Goal: Communication & Community: Ask a question

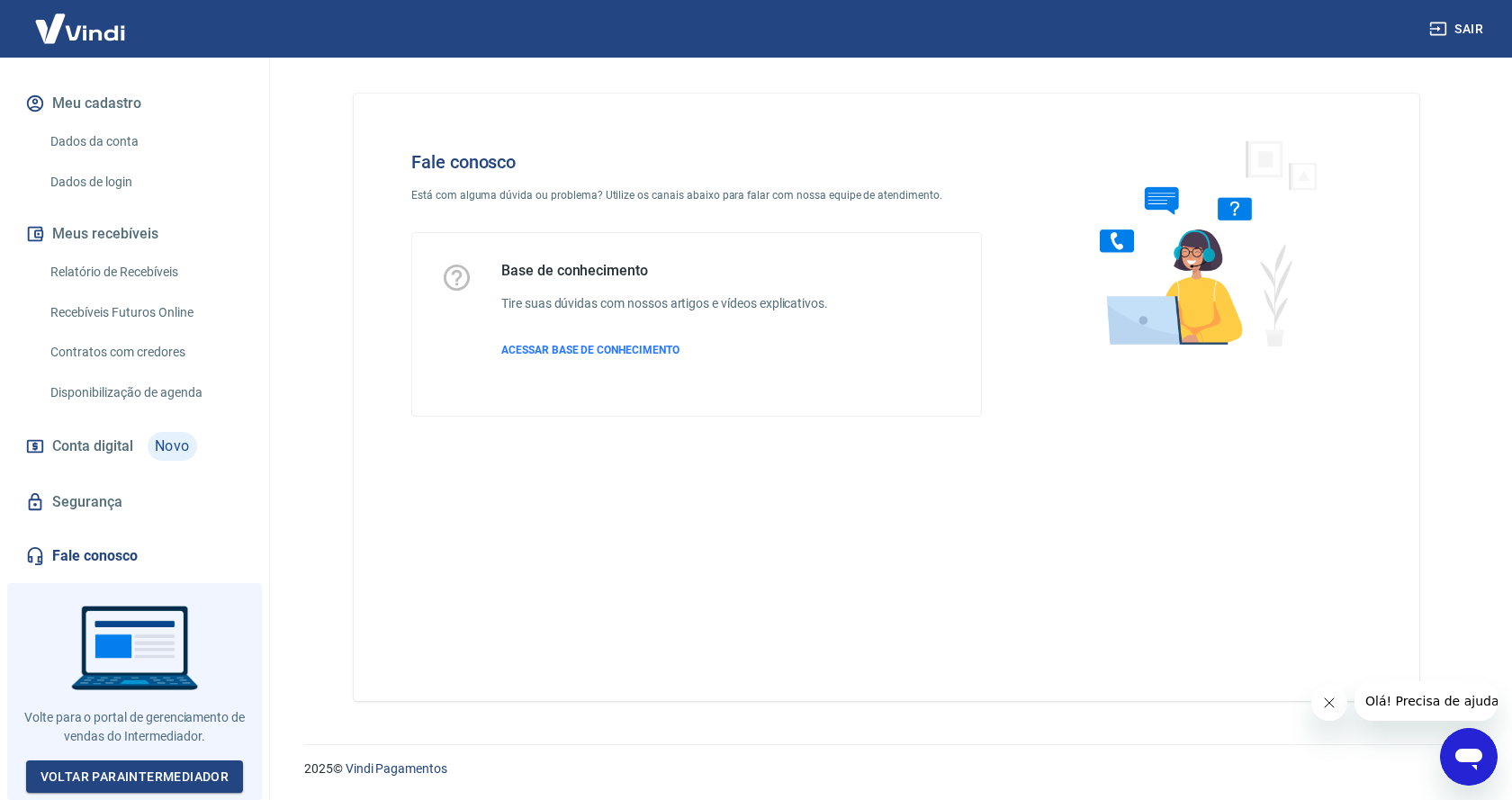
scroll to position [209, 0]
click at [100, 557] on link "Fale conosco" at bounding box center [134, 557] width 226 height 40
click at [1459, 746] on icon "Abrir janela de mensagens" at bounding box center [1468, 757] width 33 height 33
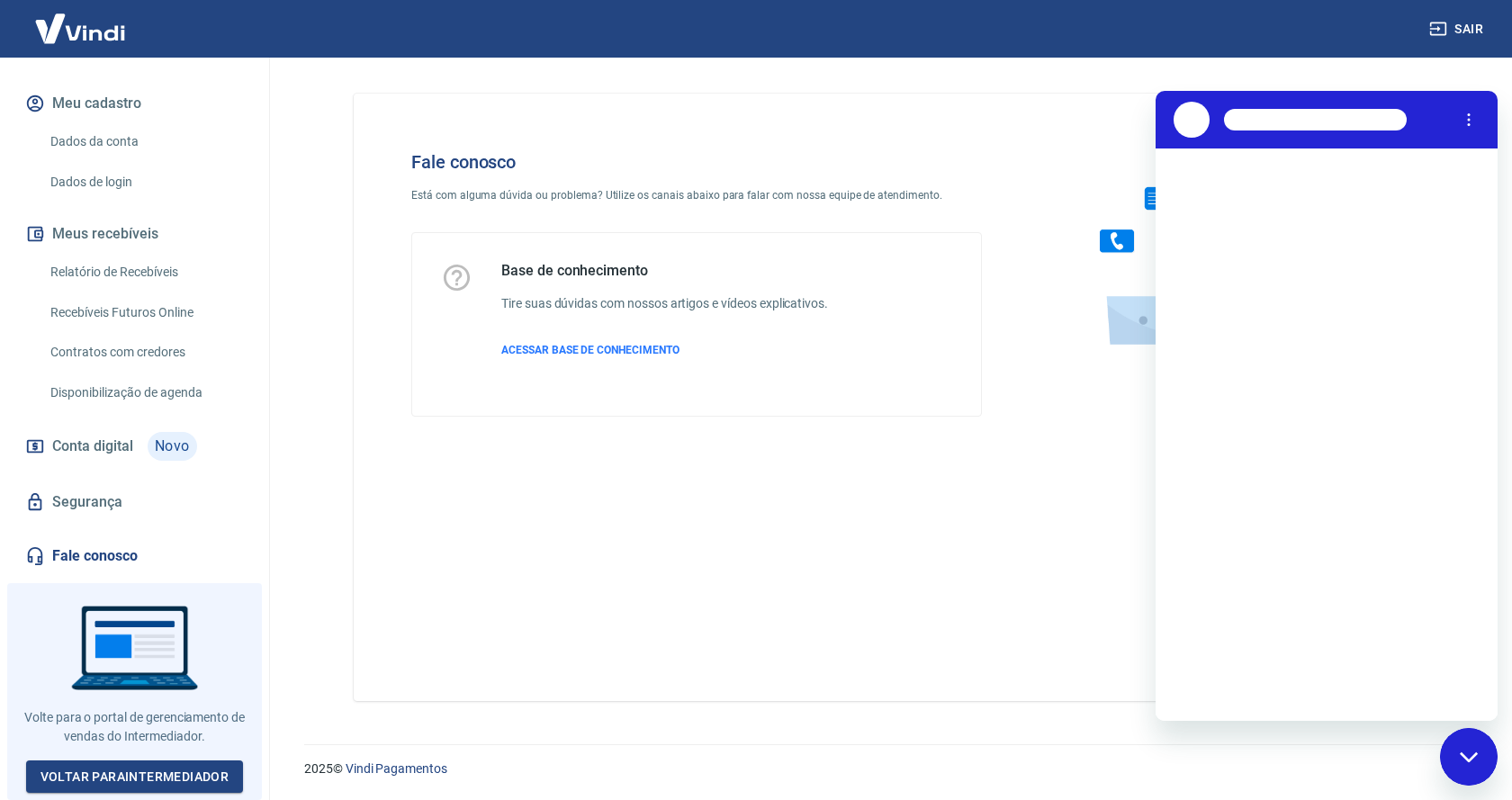
scroll to position [0, 0]
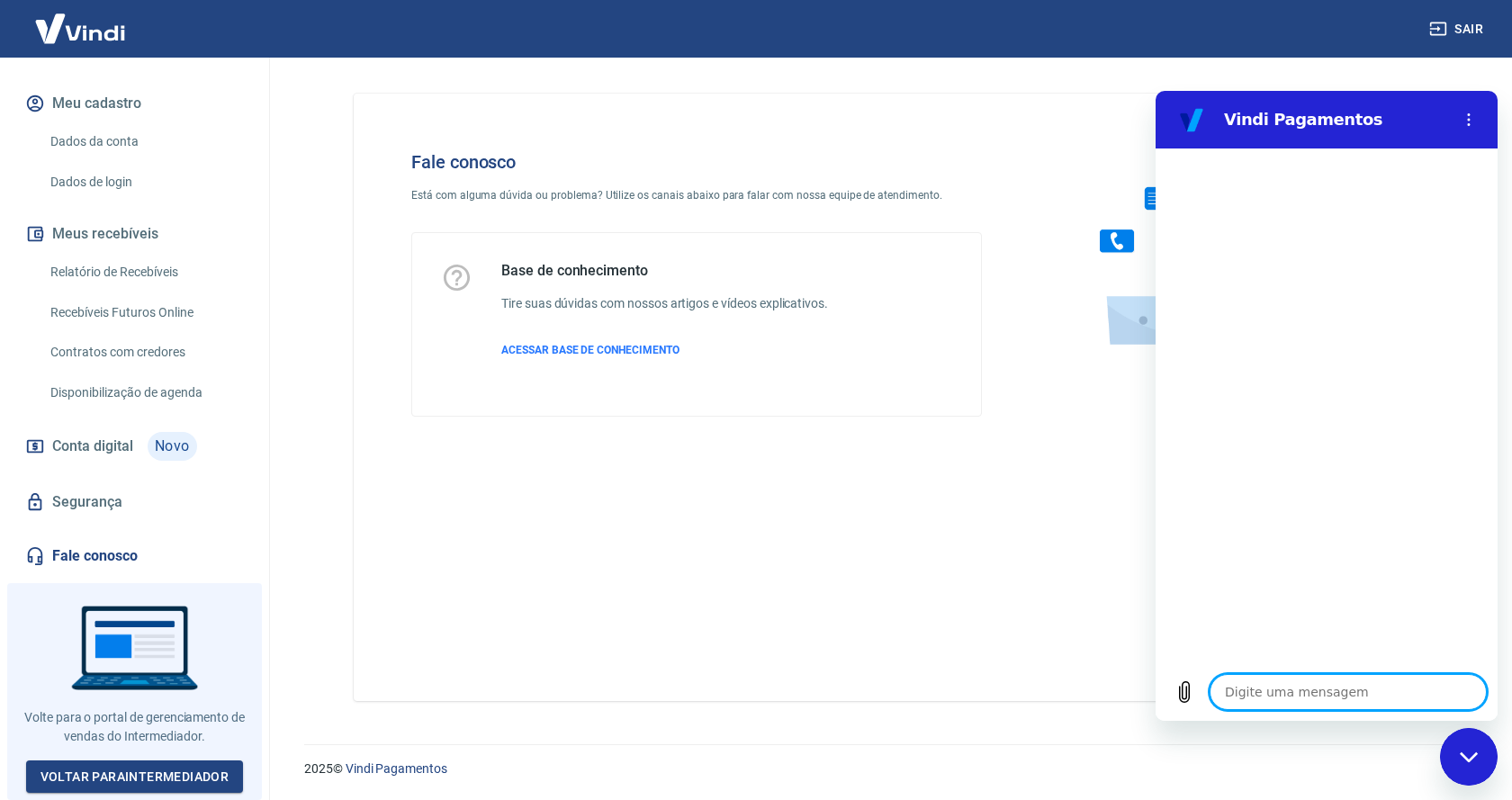
type textarea "o"
type textarea "x"
type textarea "ol"
type textarea "x"
type textarea "ola"
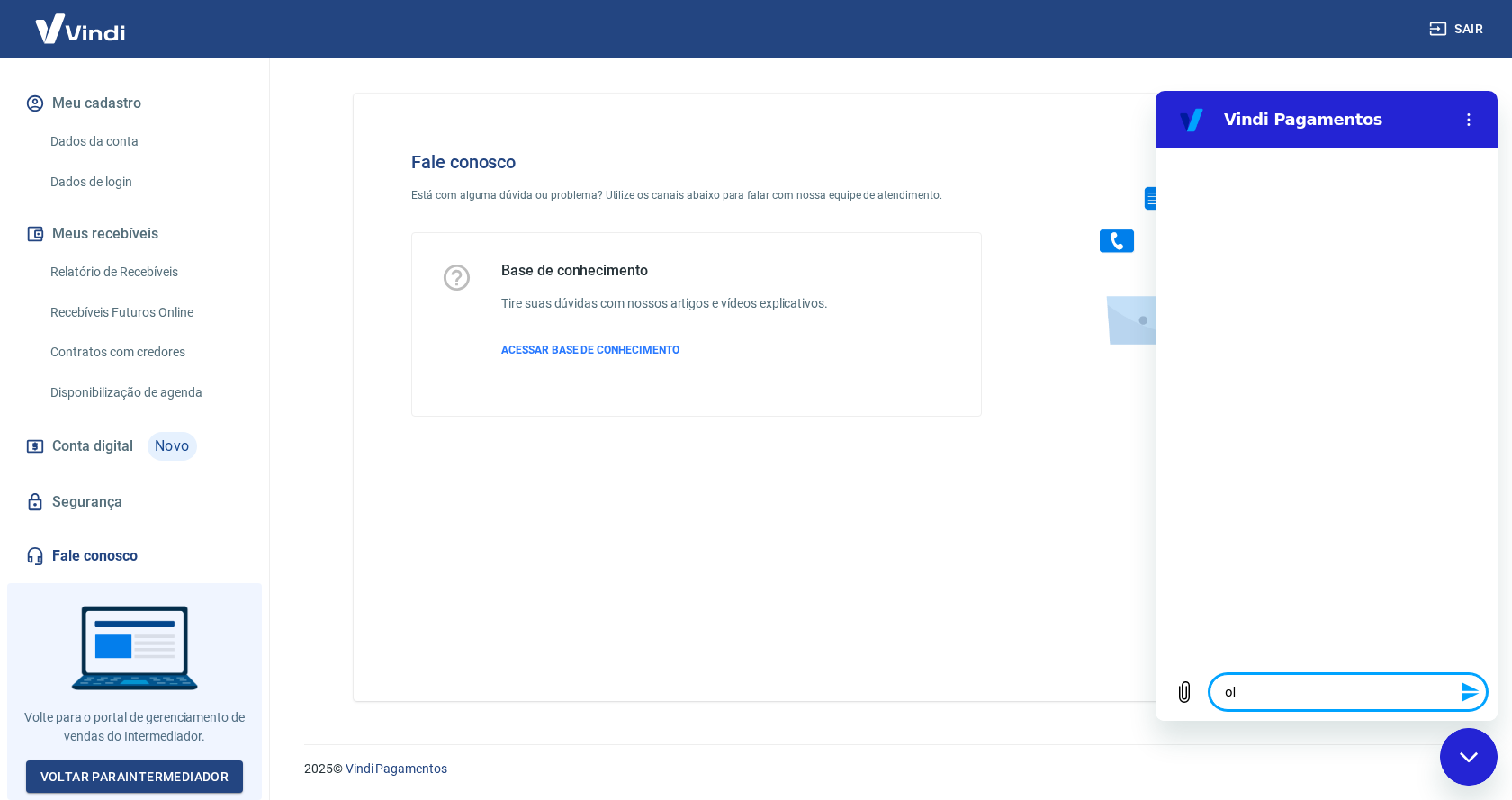
type textarea "x"
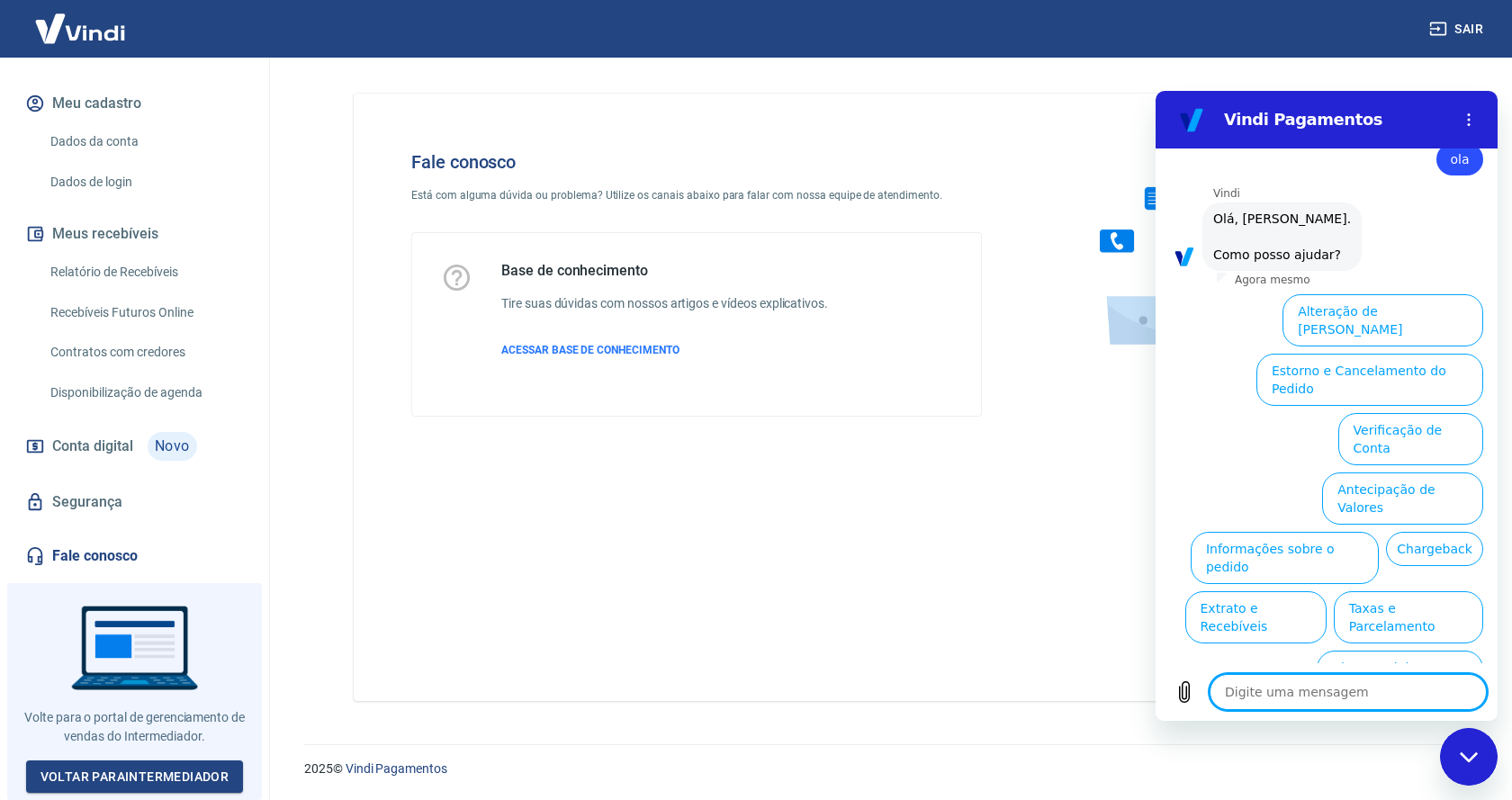
scroll to position [43, 0]
click at [1406, 709] on button "Assinaturas e Faturas Tray" at bounding box center [1396, 736] width 174 height 53
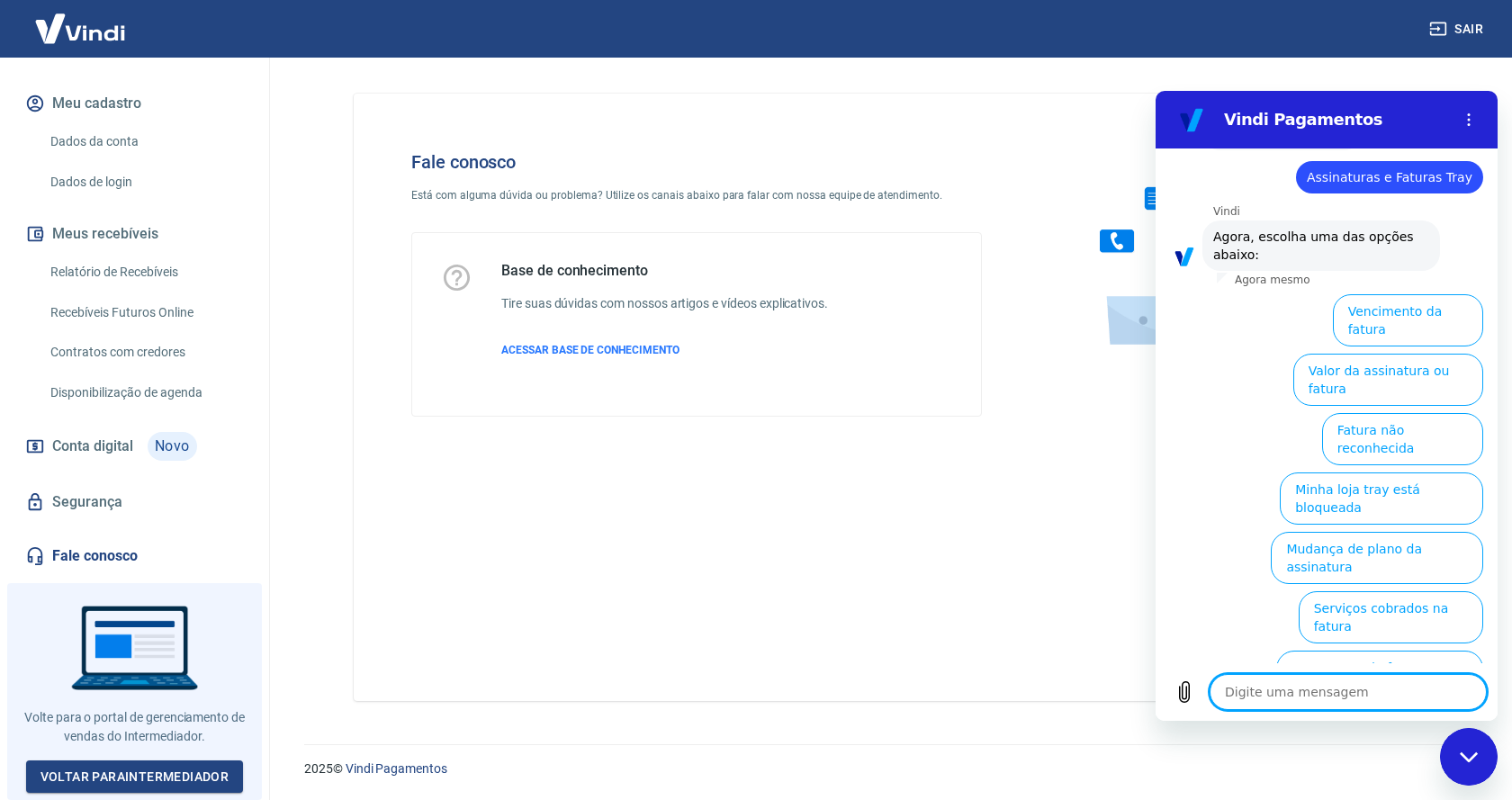
scroll to position [163, 0]
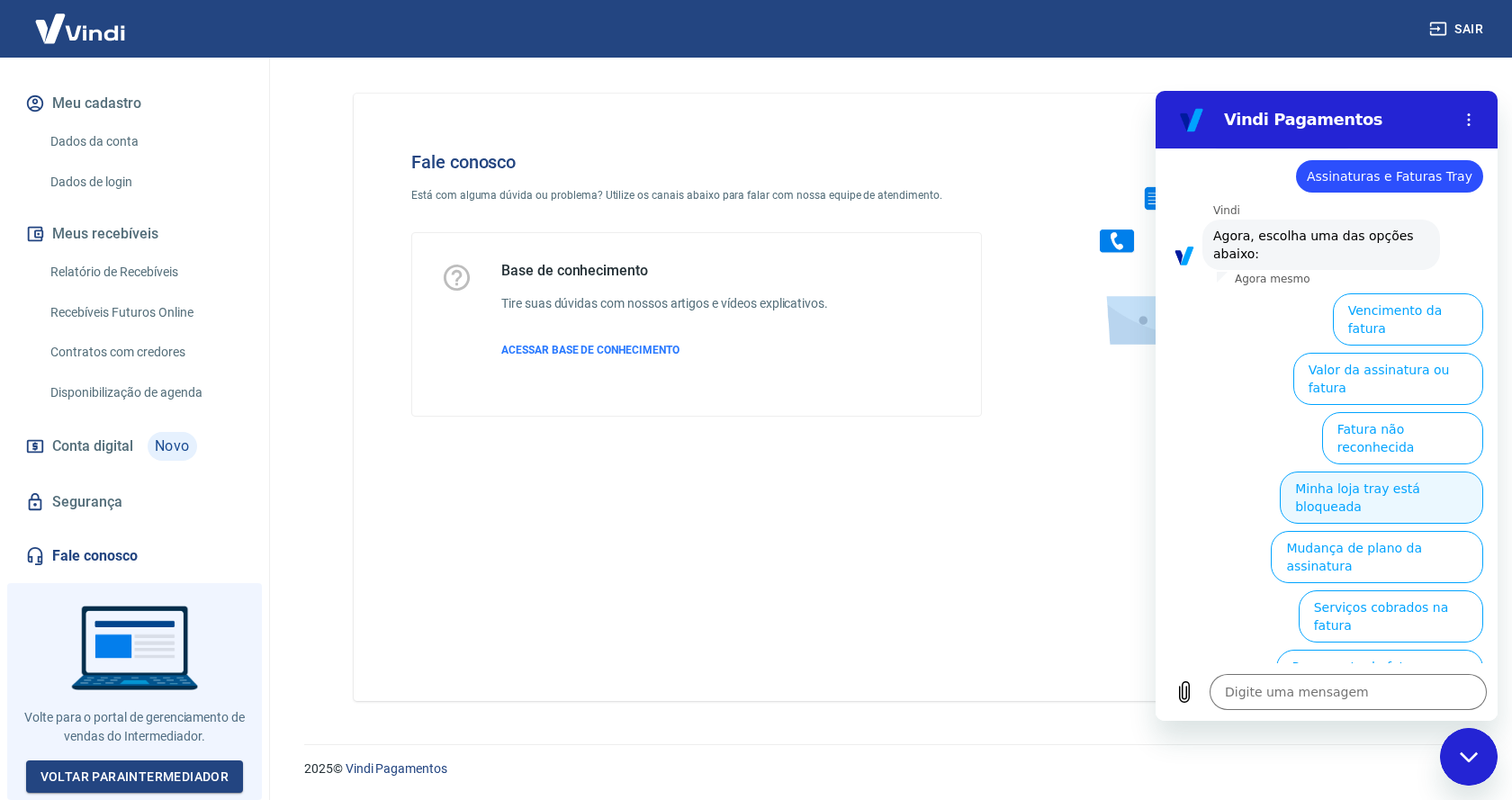
click at [1395, 472] on button "Minha loja tray está bloqueada" at bounding box center [1381, 498] width 203 height 53
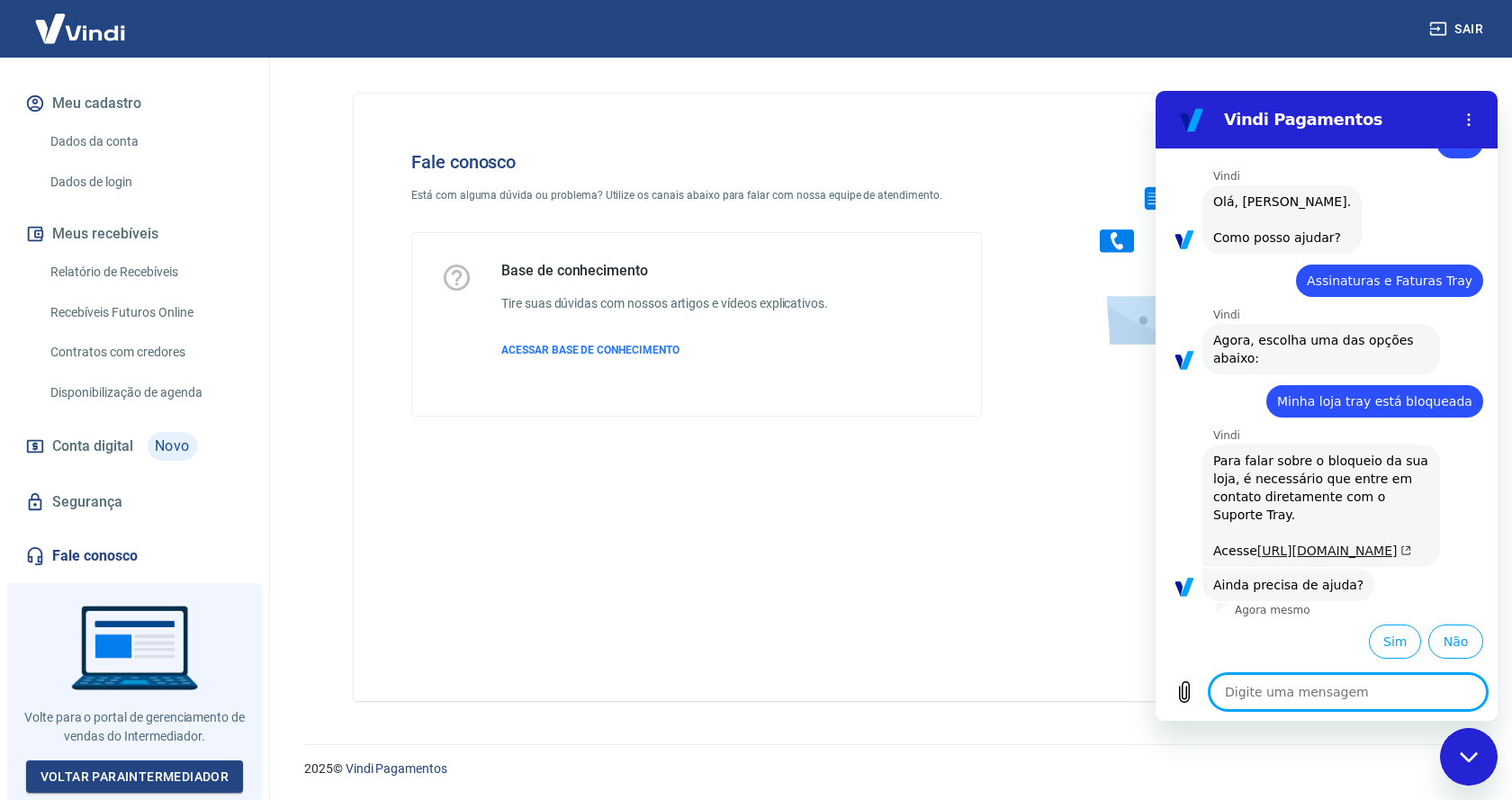
scroll to position [167, 0]
click at [1274, 544] on link "https://basedeconhecimento.tray.com.br/hc/pt-br/articles/6760357034011-N%C3%A3o…" at bounding box center [1334, 551] width 154 height 15
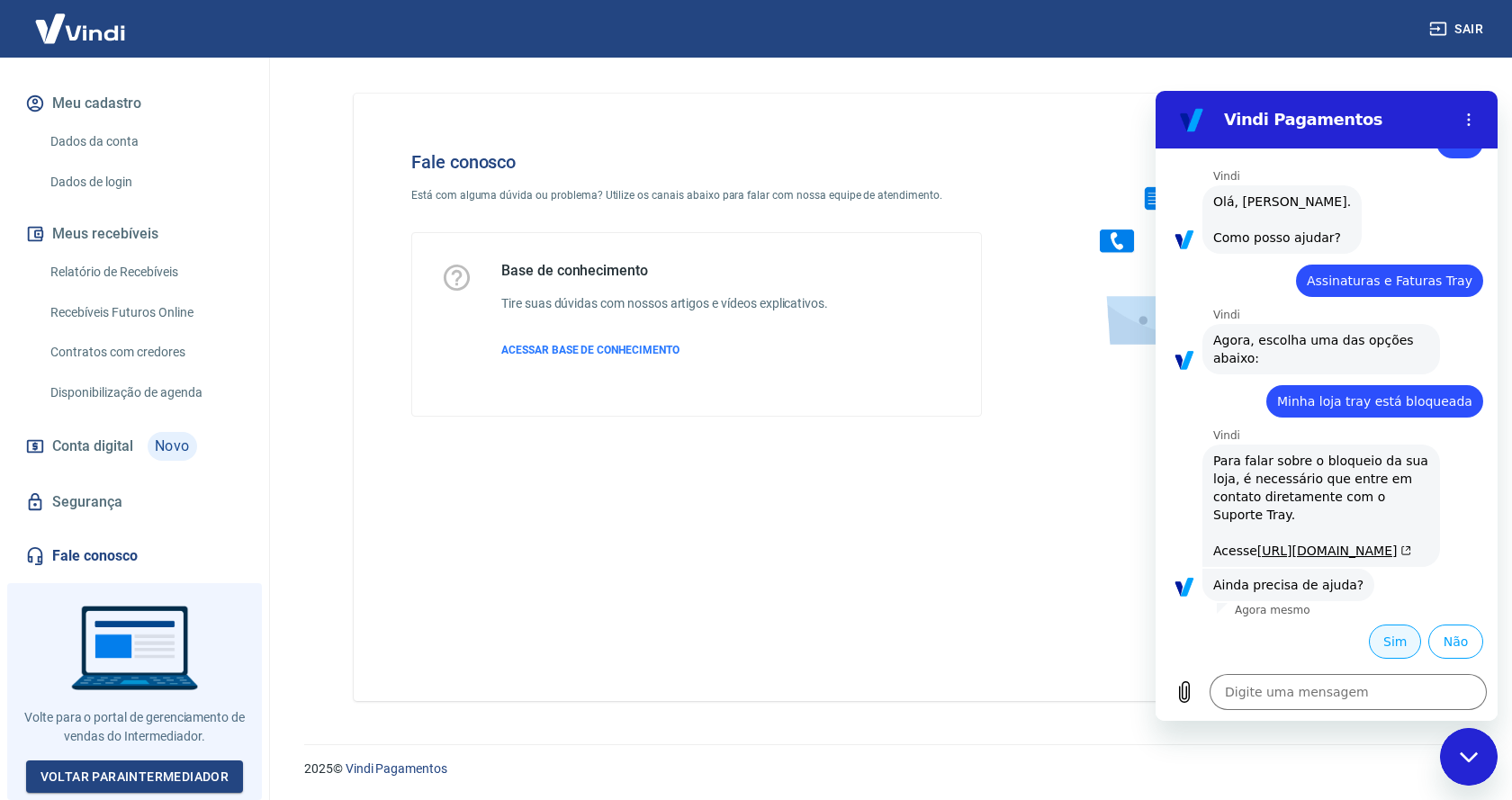
click at [1369, 643] on button "Sim" at bounding box center [1395, 642] width 53 height 34
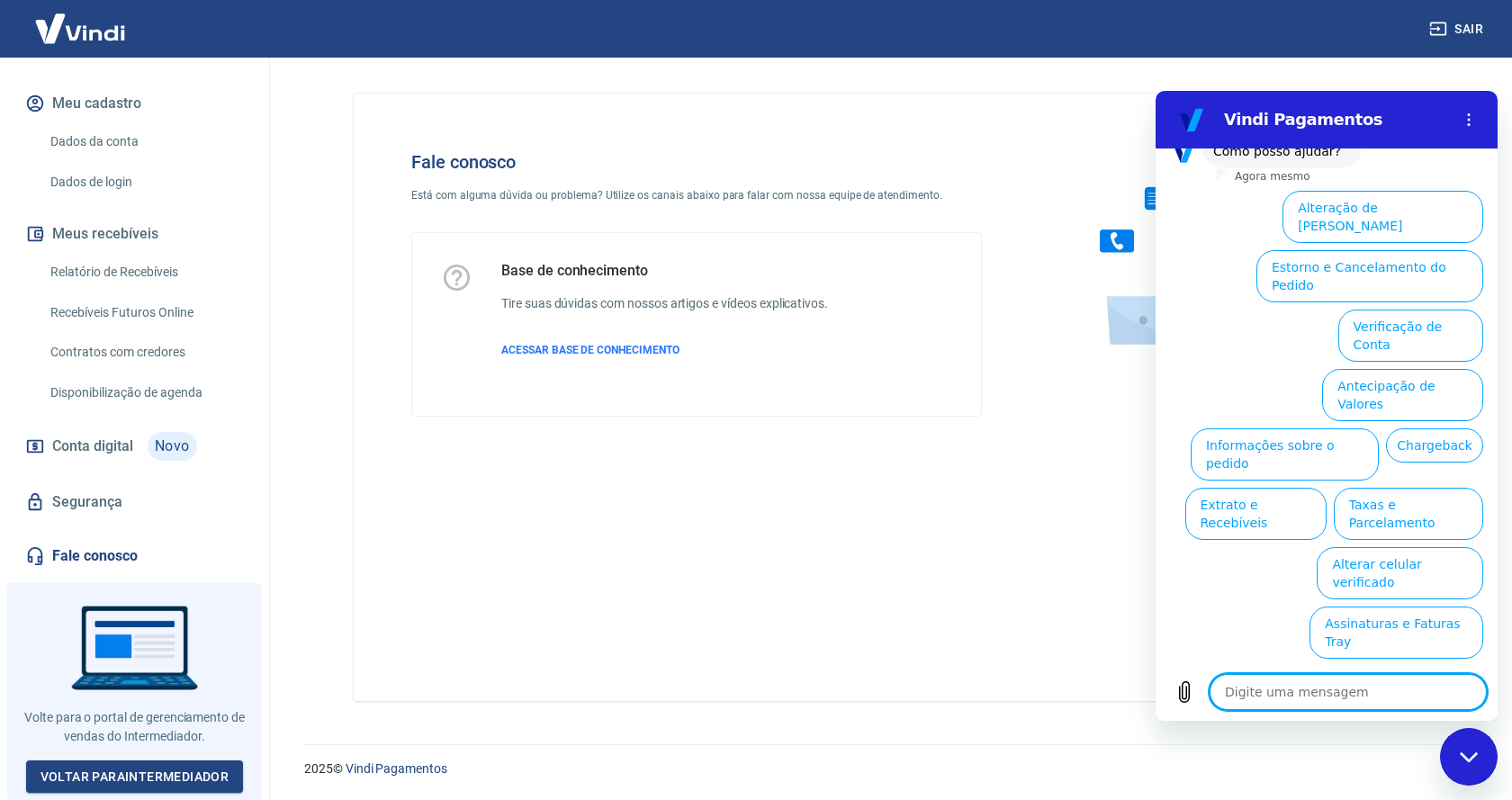
scroll to position [637, 0]
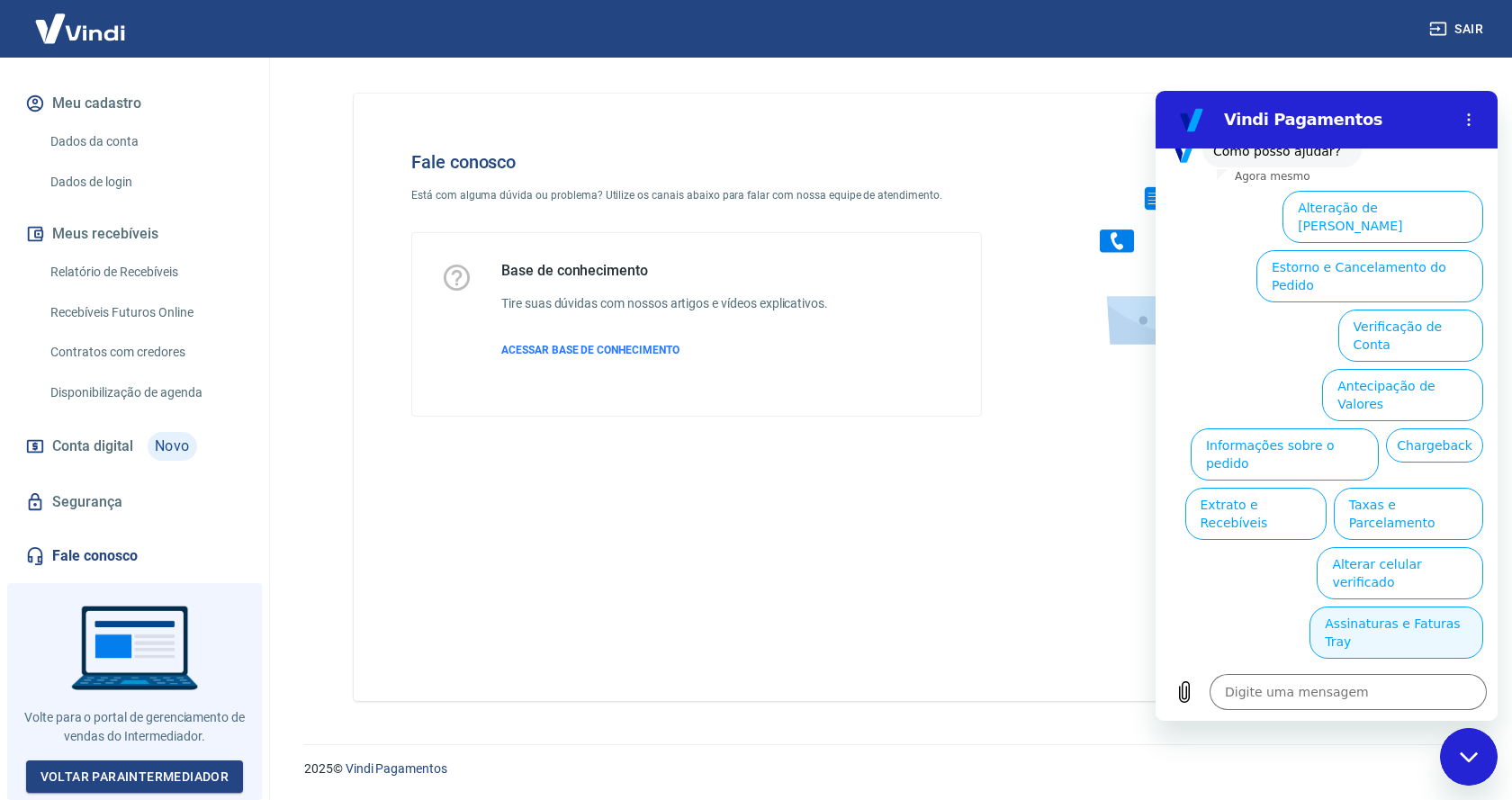
click at [1406, 649] on button "Assinaturas e Faturas Tray" at bounding box center [1396, 633] width 174 height 53
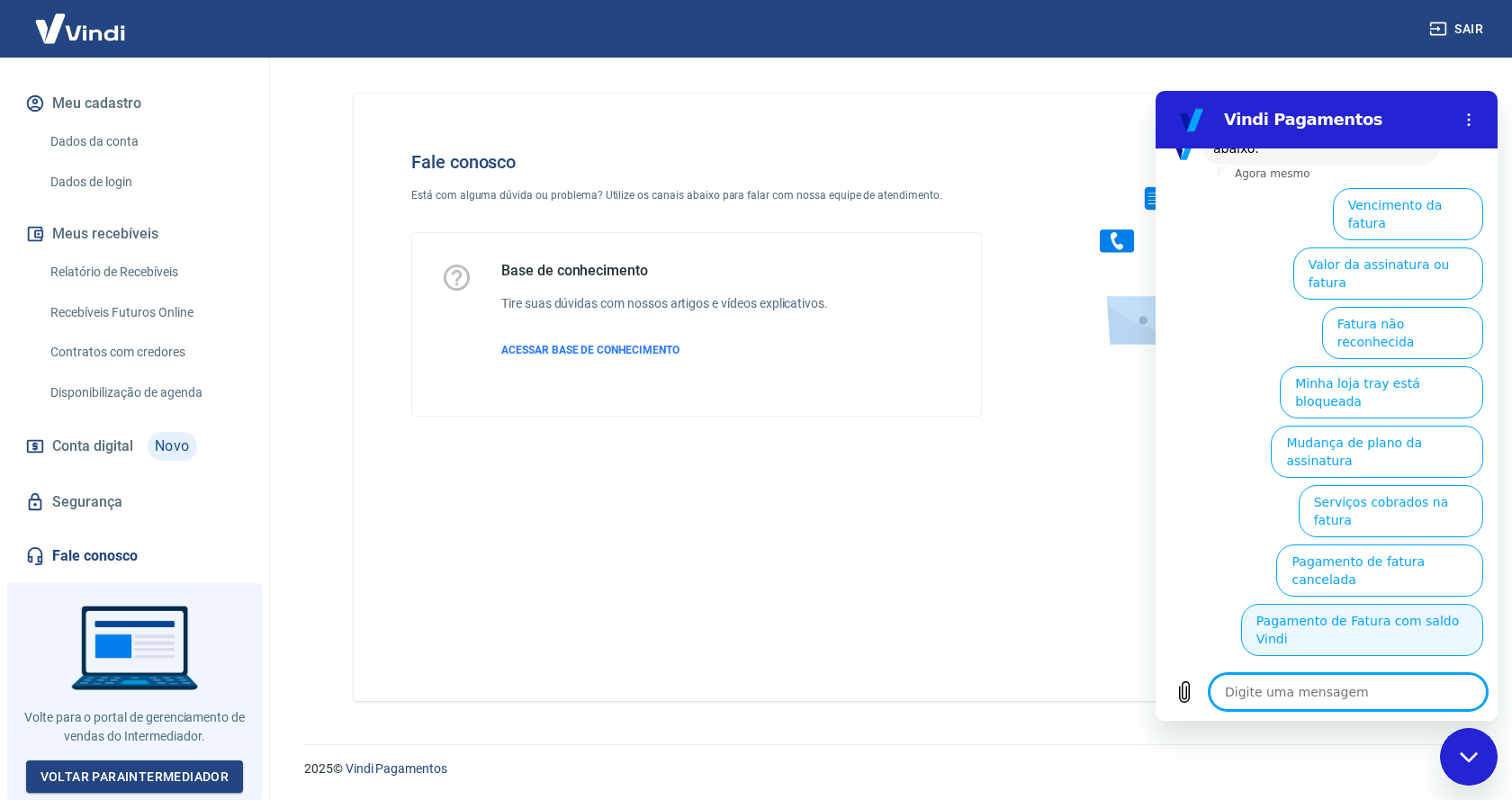
scroll to position [757, 0]
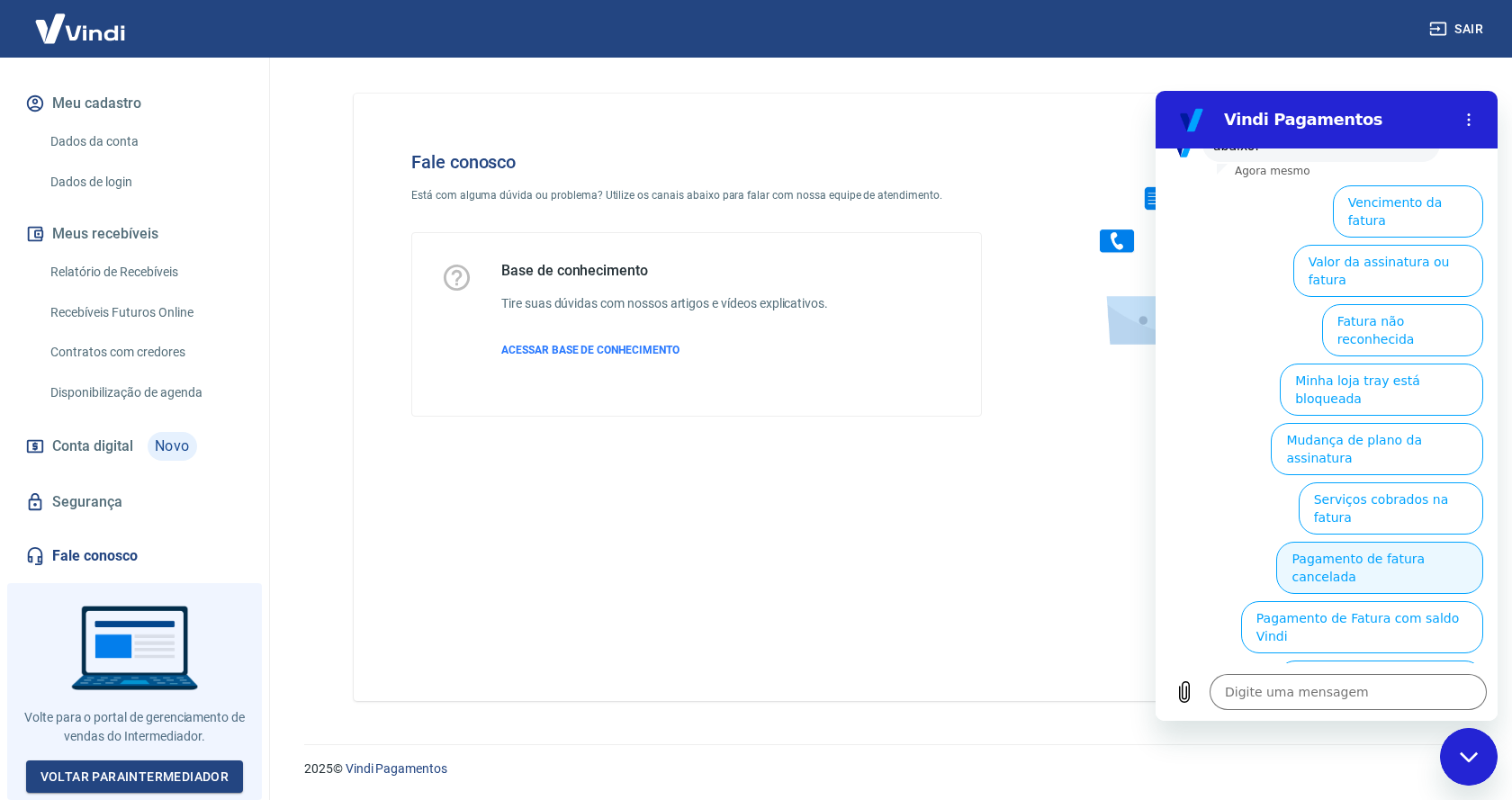
click at [1425, 560] on button "Pagamento de fatura cancelada" at bounding box center [1380, 569] width 207 height 53
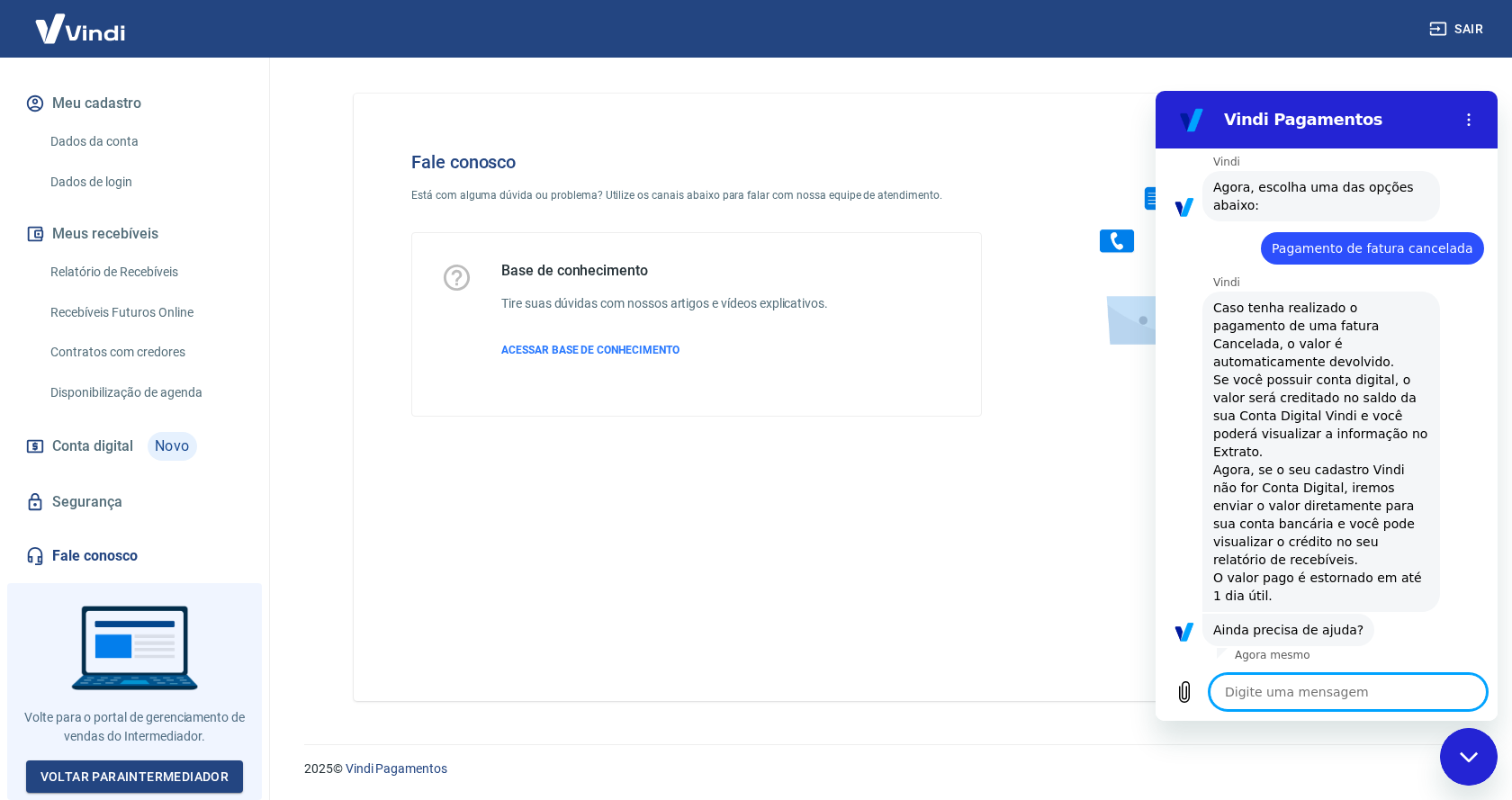
scroll to position [815, 0]
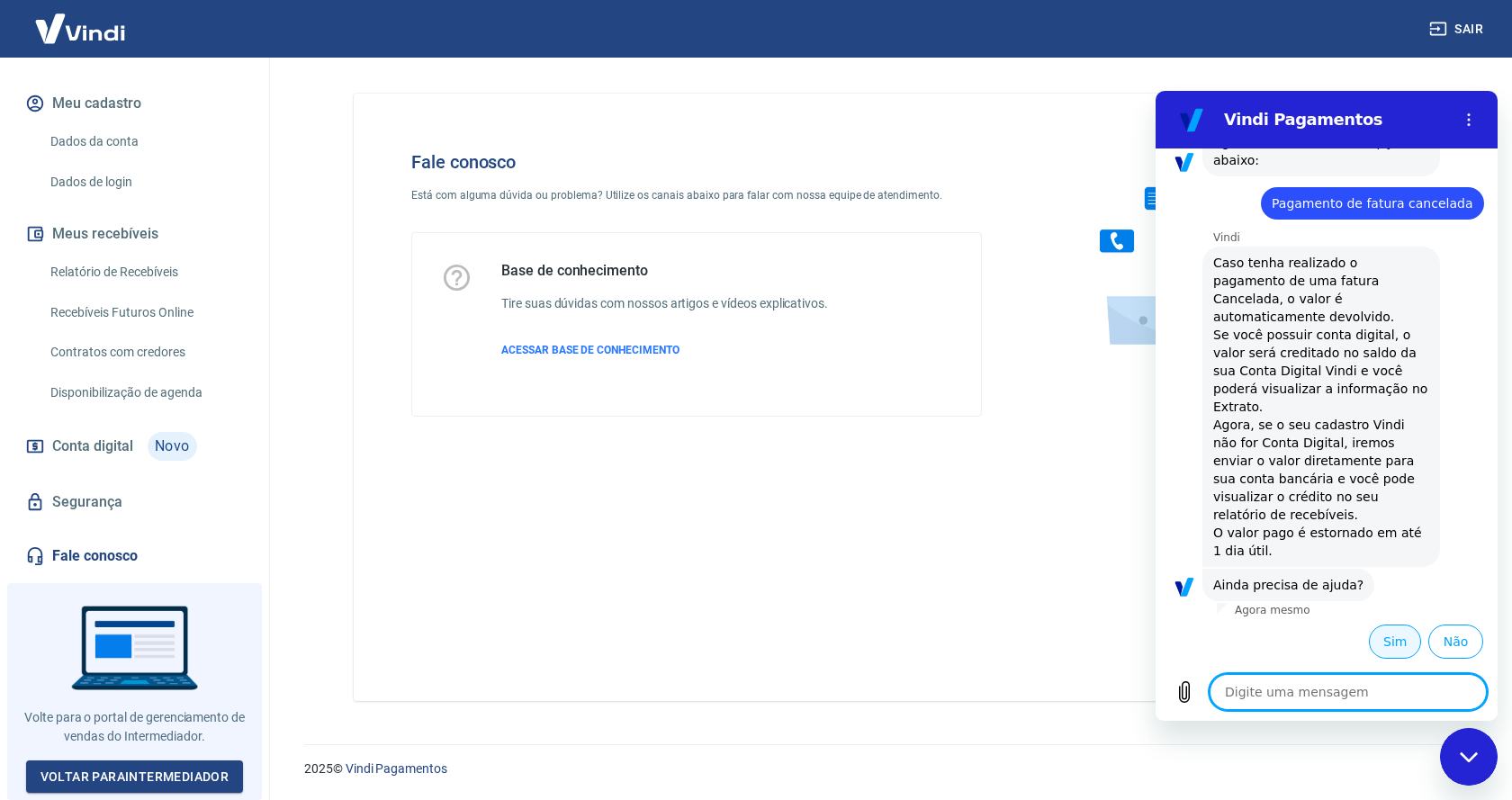
click at [1386, 635] on button "Sim" at bounding box center [1395, 642] width 53 height 34
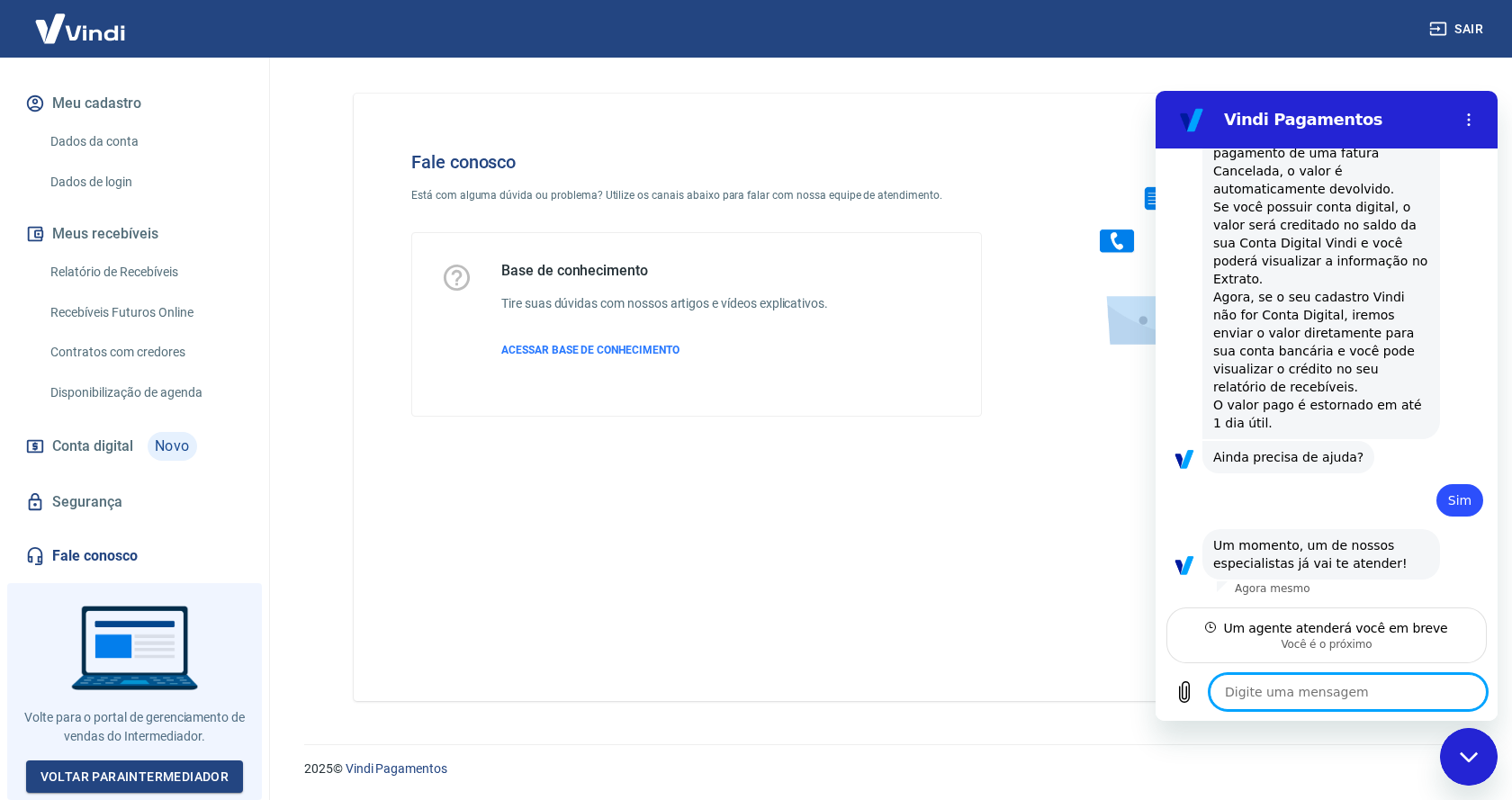
scroll to position [942, 0]
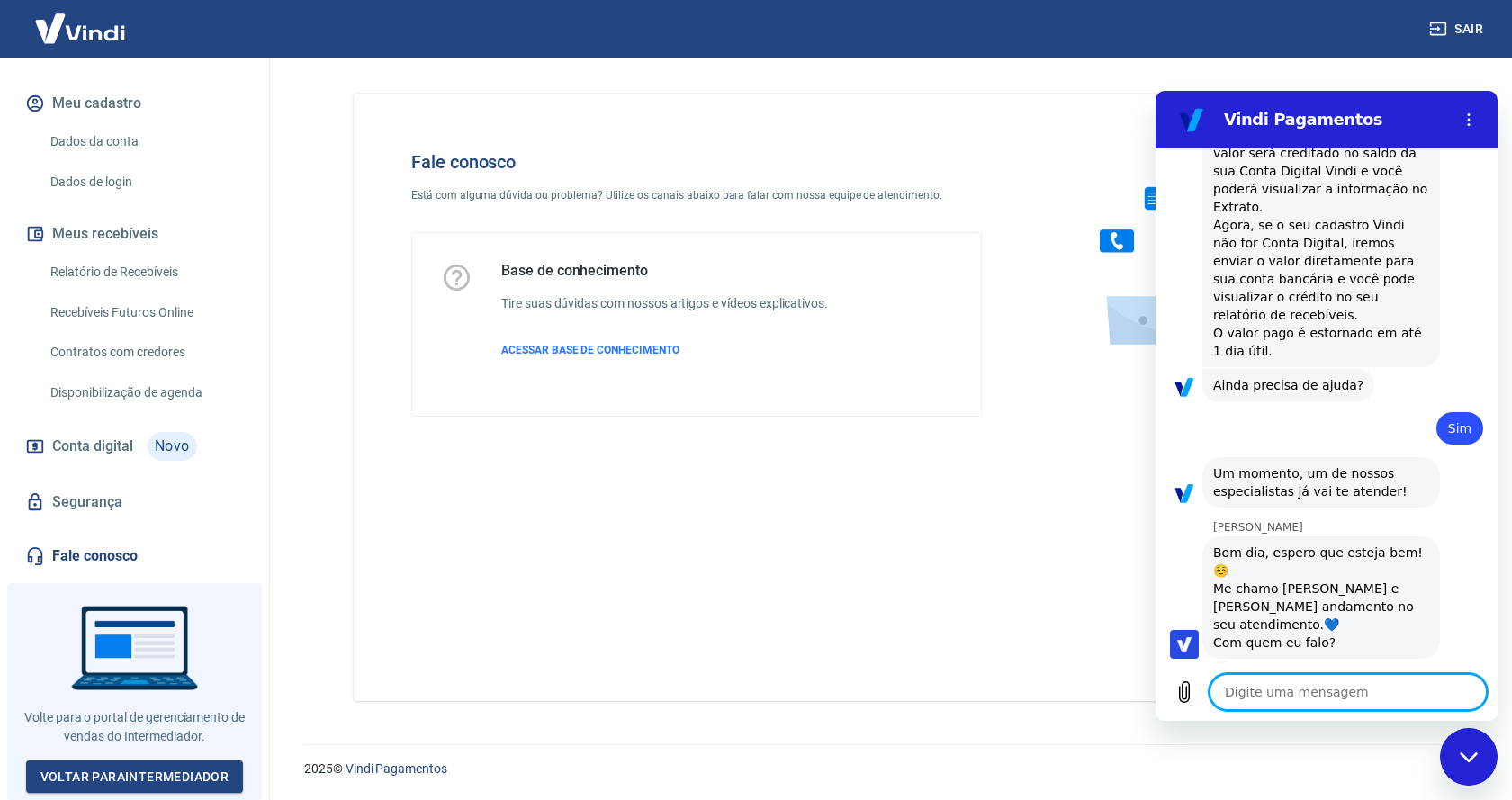
type textarea "x"
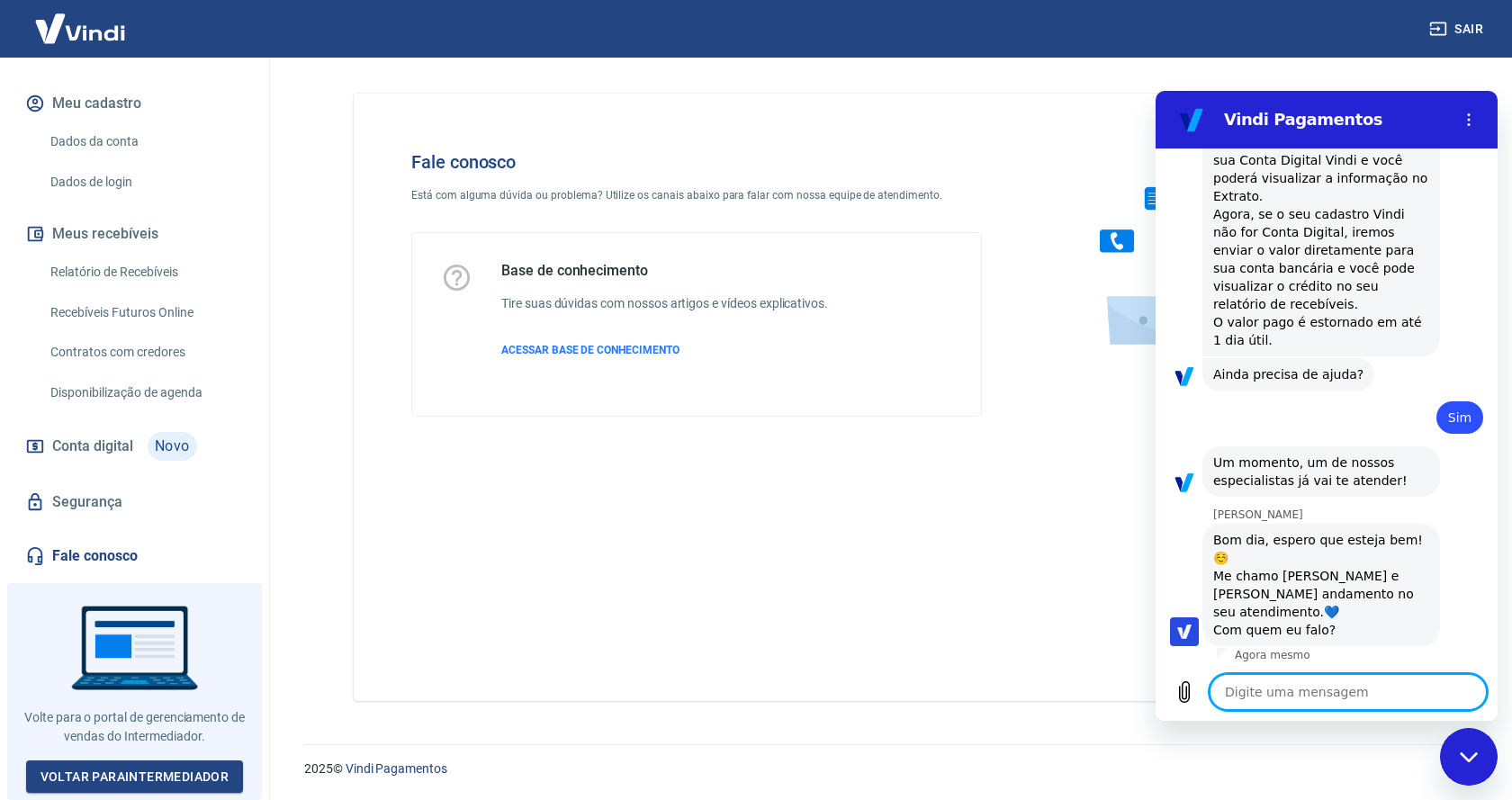
scroll to position [1029, 0]
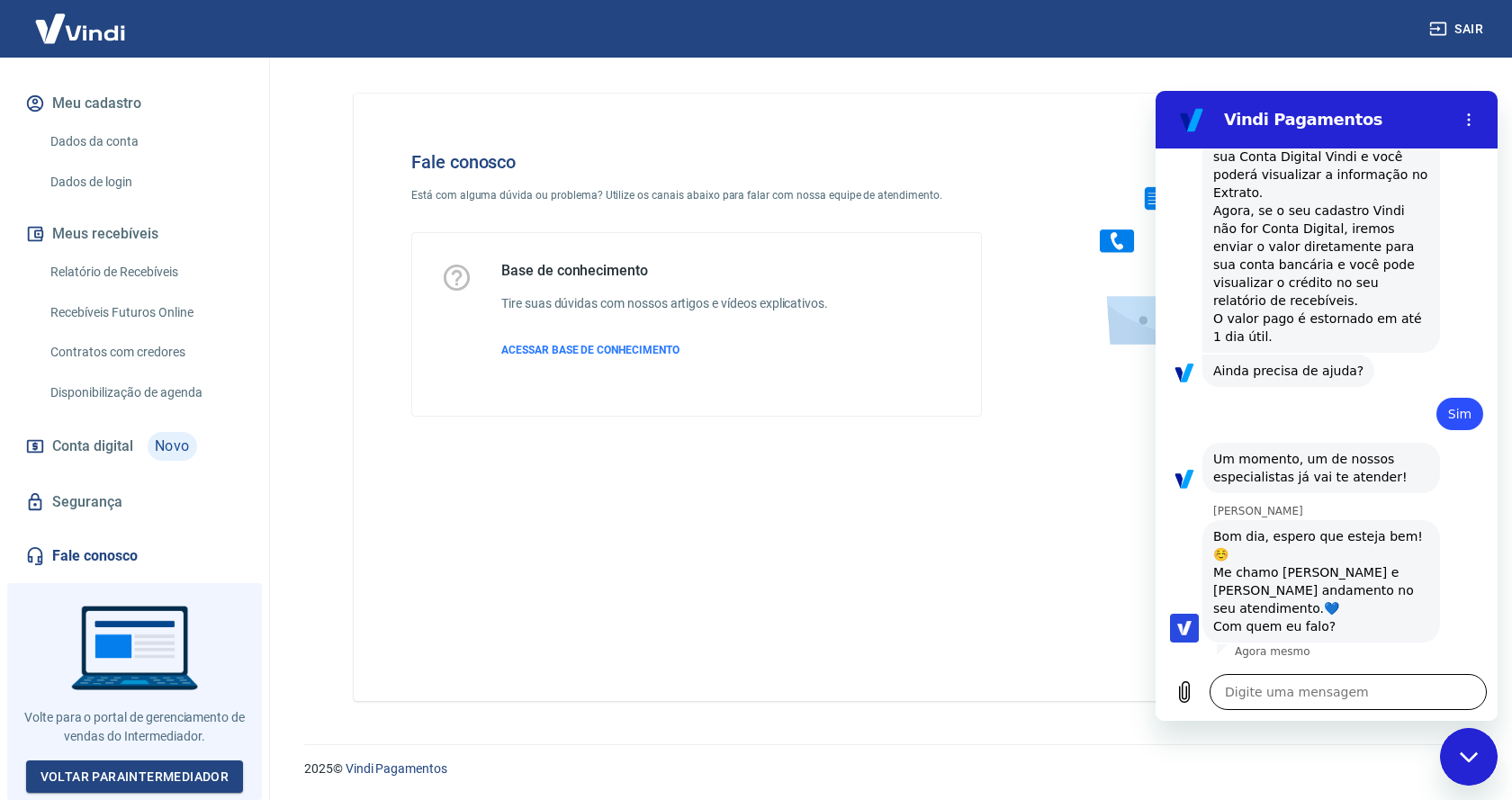
click at [1291, 694] on textarea at bounding box center [1348, 692] width 277 height 36
click at [1284, 687] on textarea at bounding box center [1348, 692] width 277 height 36
type textarea "B"
type textarea "x"
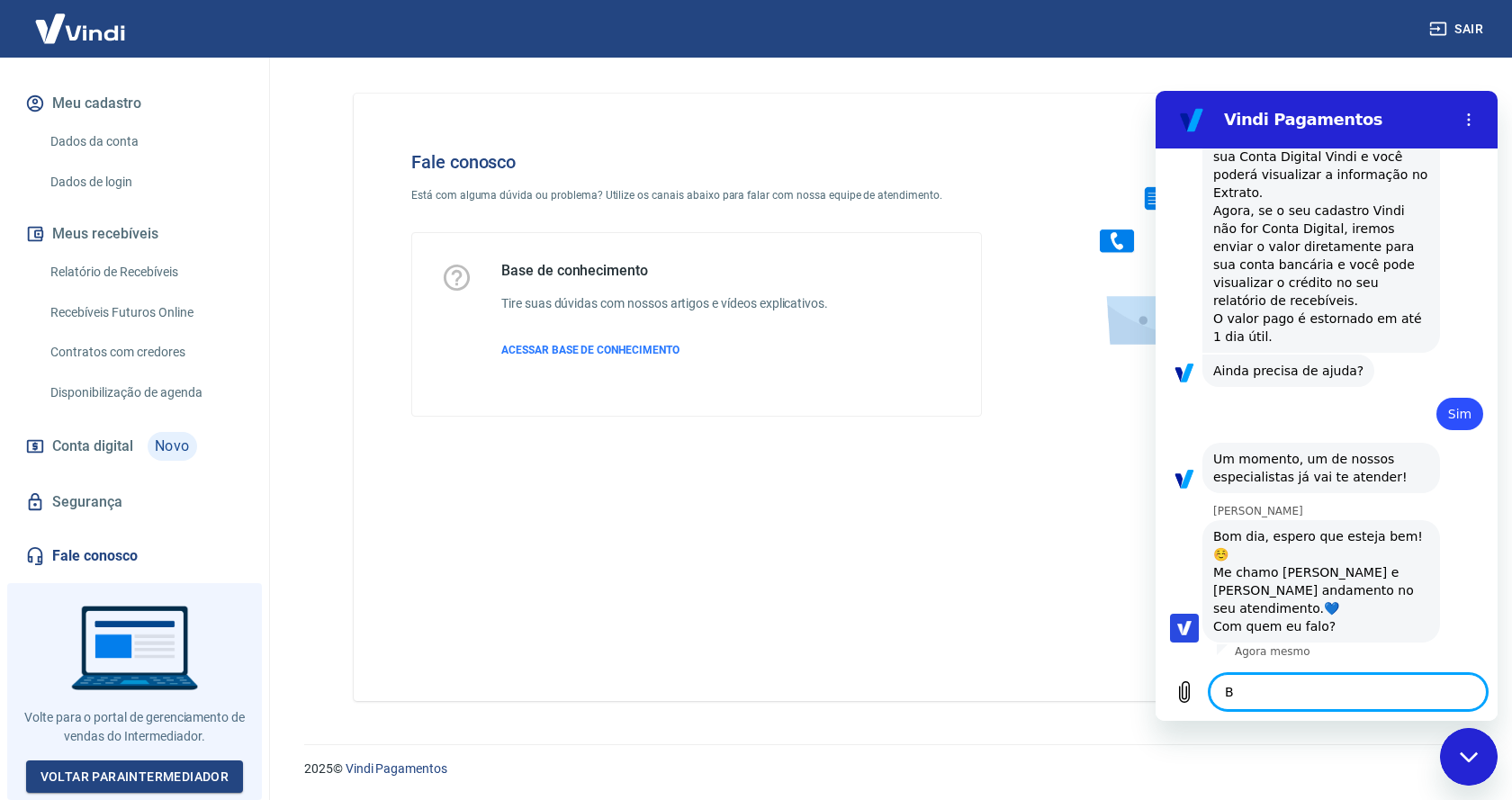
type textarea "Bo"
type textarea "x"
type textarea "Bom"
type textarea "x"
type textarea "Bom"
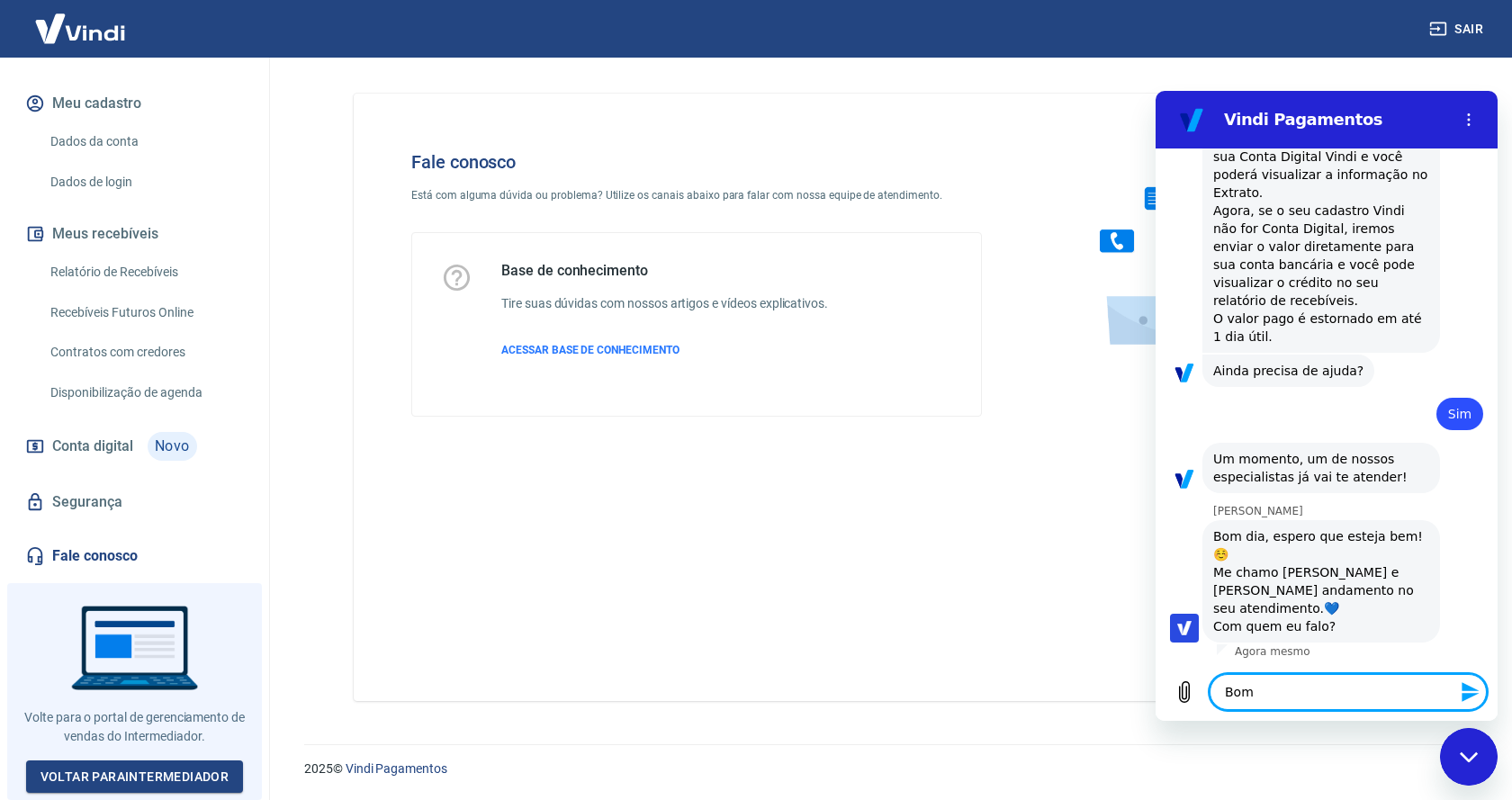
type textarea "x"
type textarea "Bom d"
type textarea "x"
type textarea "Bom di"
type textarea "x"
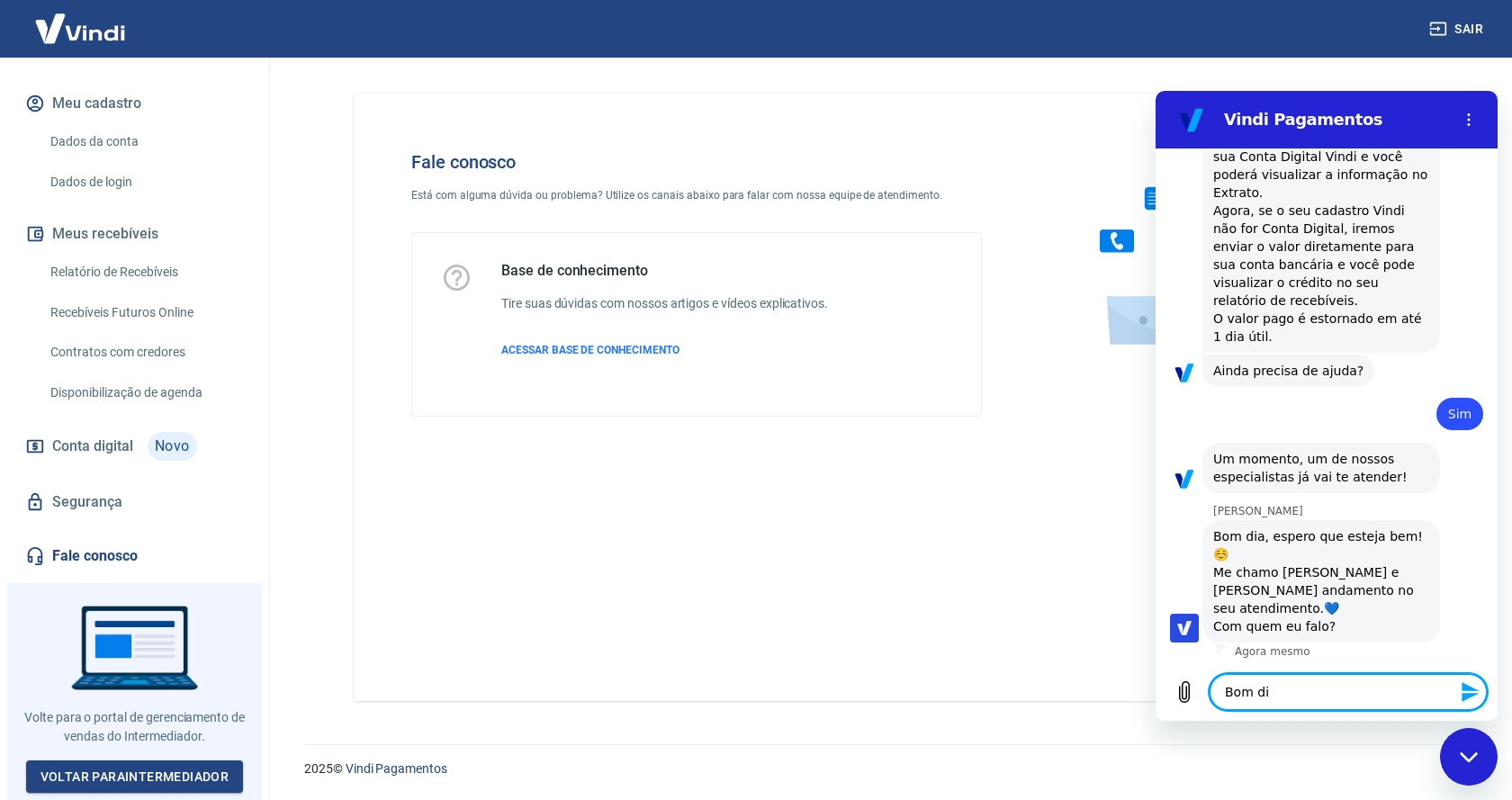
type textarea "Bom dia"
type textarea "x"
type textarea "Bom dia"
type textarea "x"
type textarea "Bom dia"
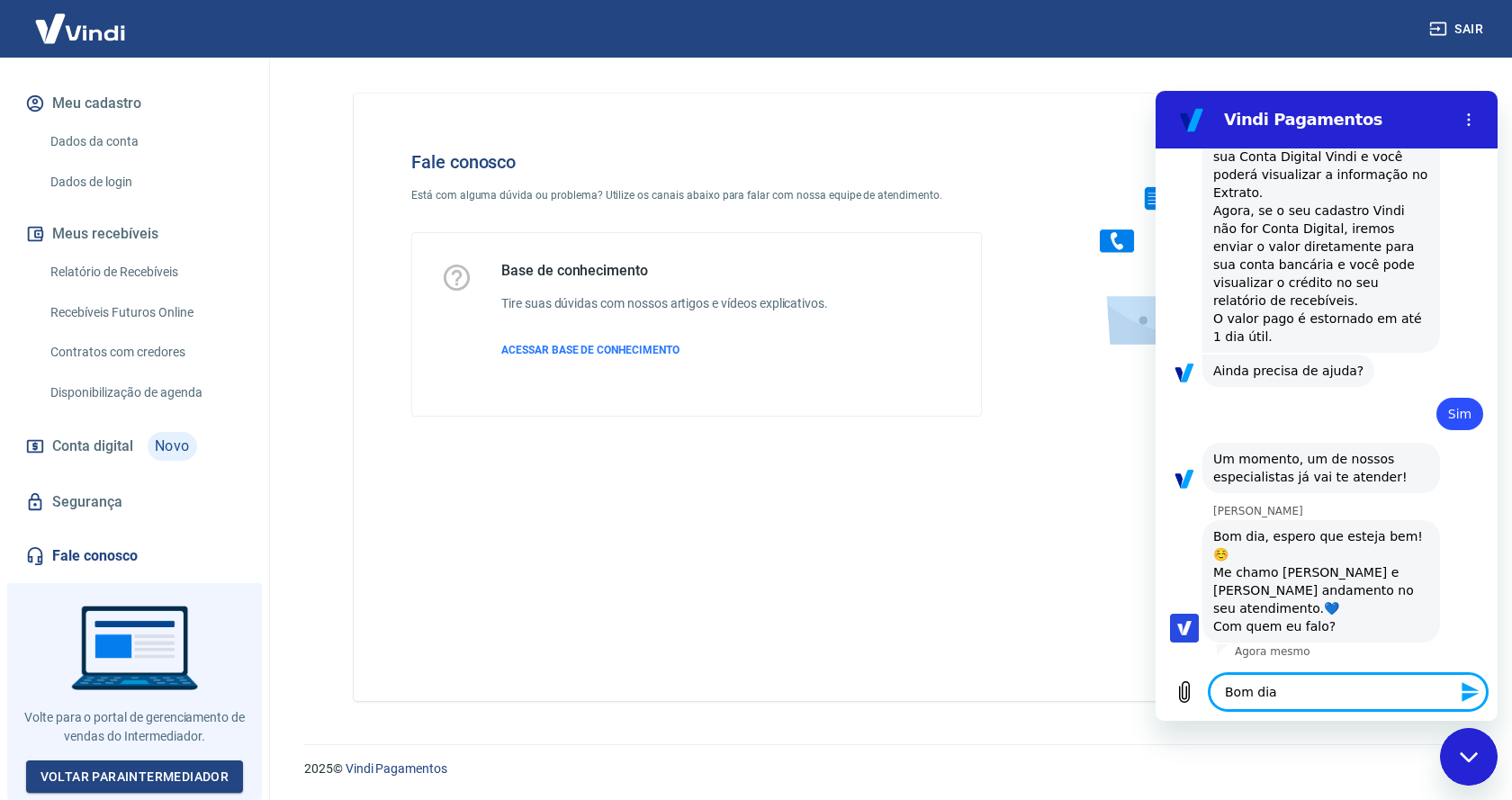
type textarea "x"
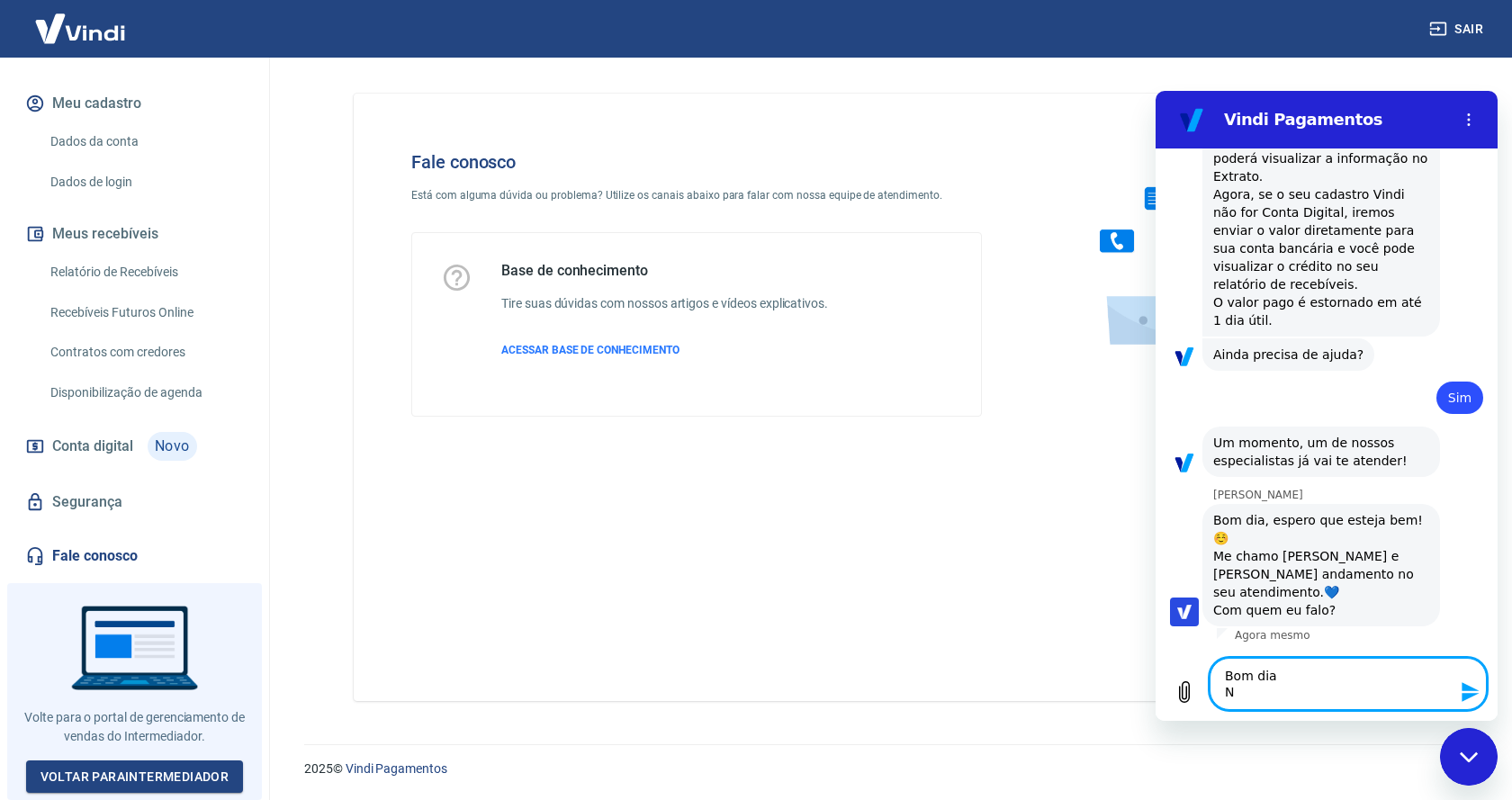
type textarea "Bom dia NB"
type textarea "x"
type textarea "Bom dia N"
type textarea "x"
type textarea "Bom dia"
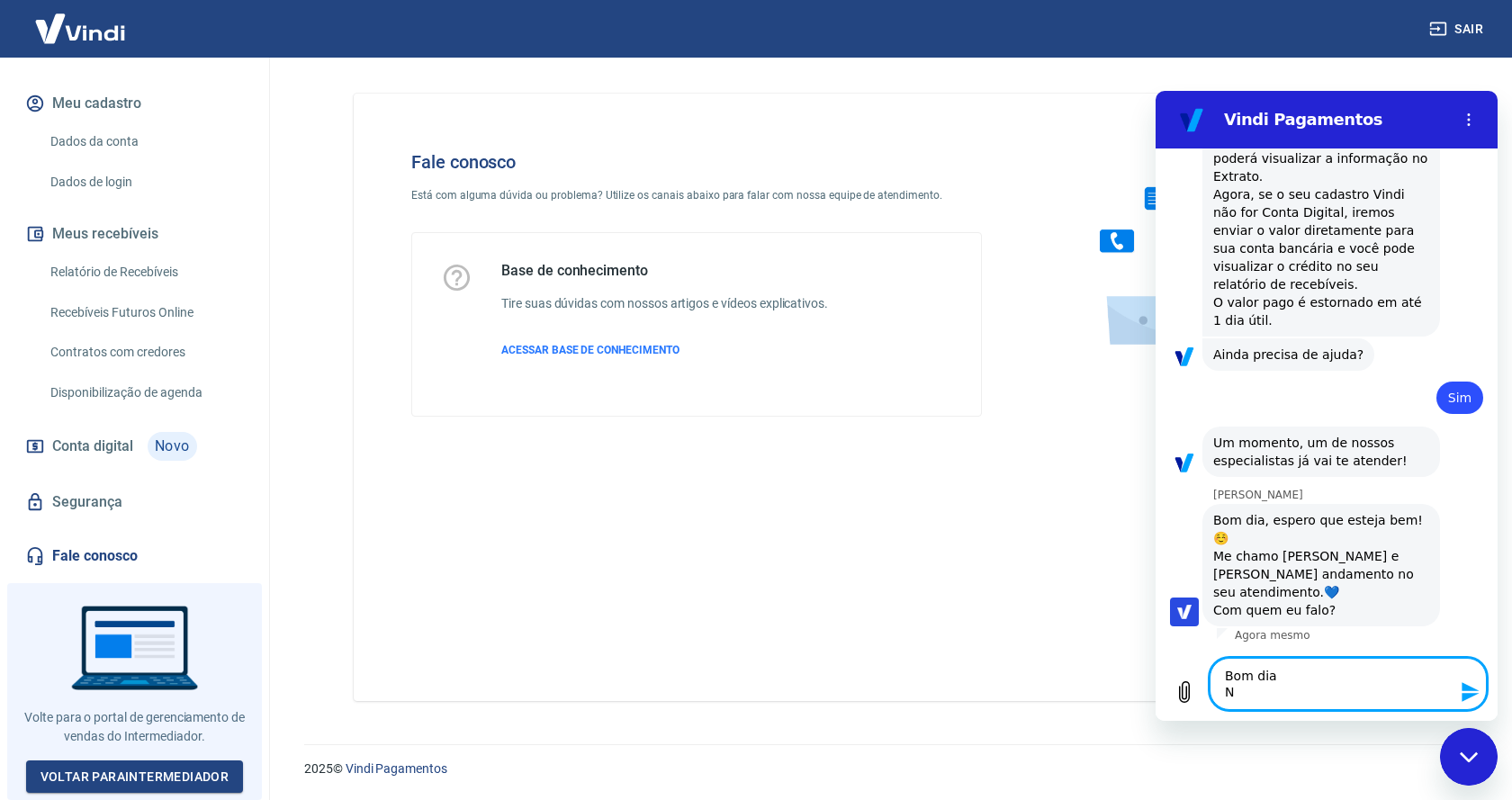
type textarea "x"
type textarea "Bom dia B"
type textarea "x"
type textarea "Bom dia Be"
type textarea "x"
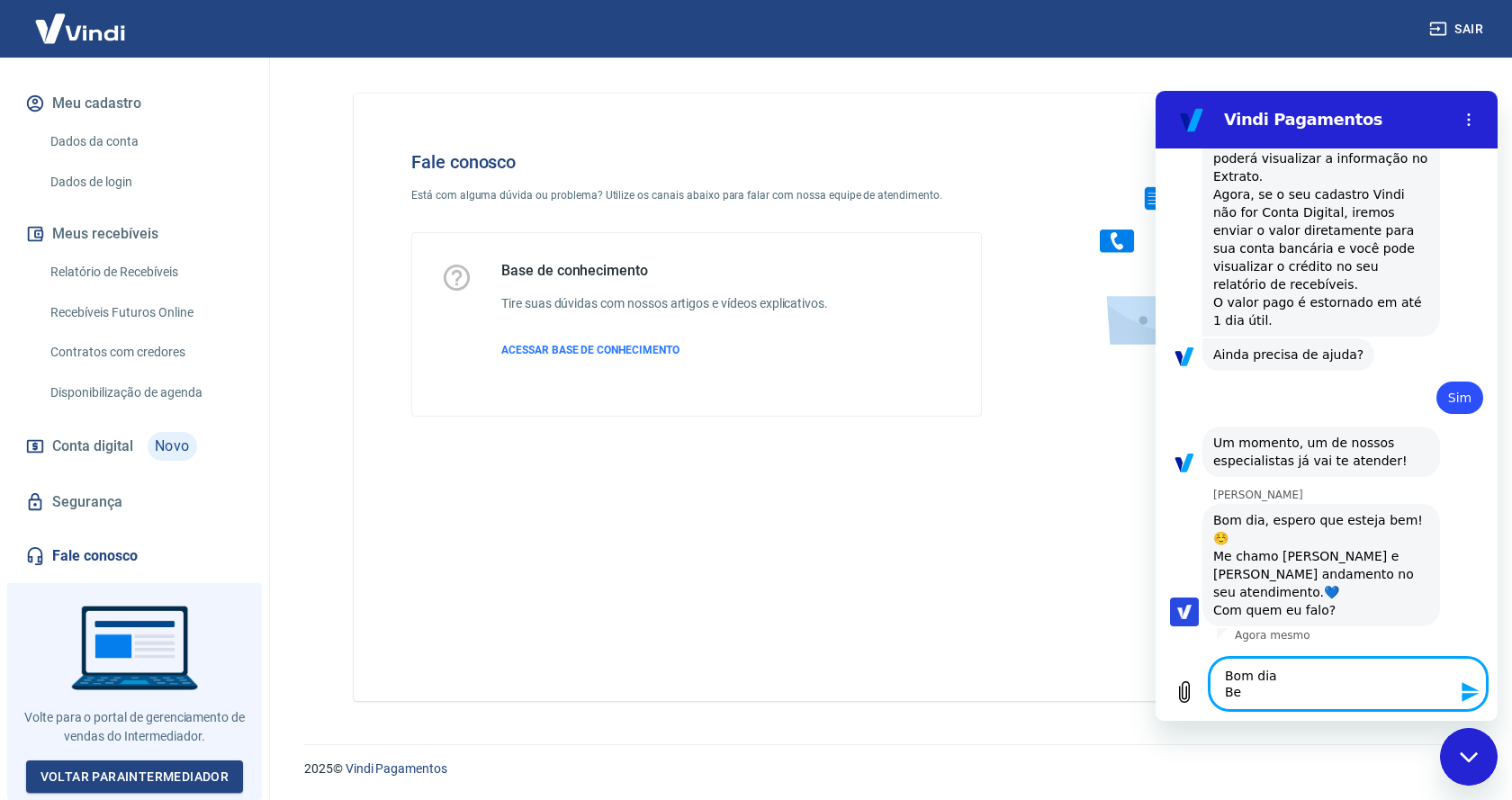
type textarea "Bom dia Bem"
type textarea "x"
type textarea "Bom dia Bem"
type textarea "x"
type textarea "Bom dia Bem e"
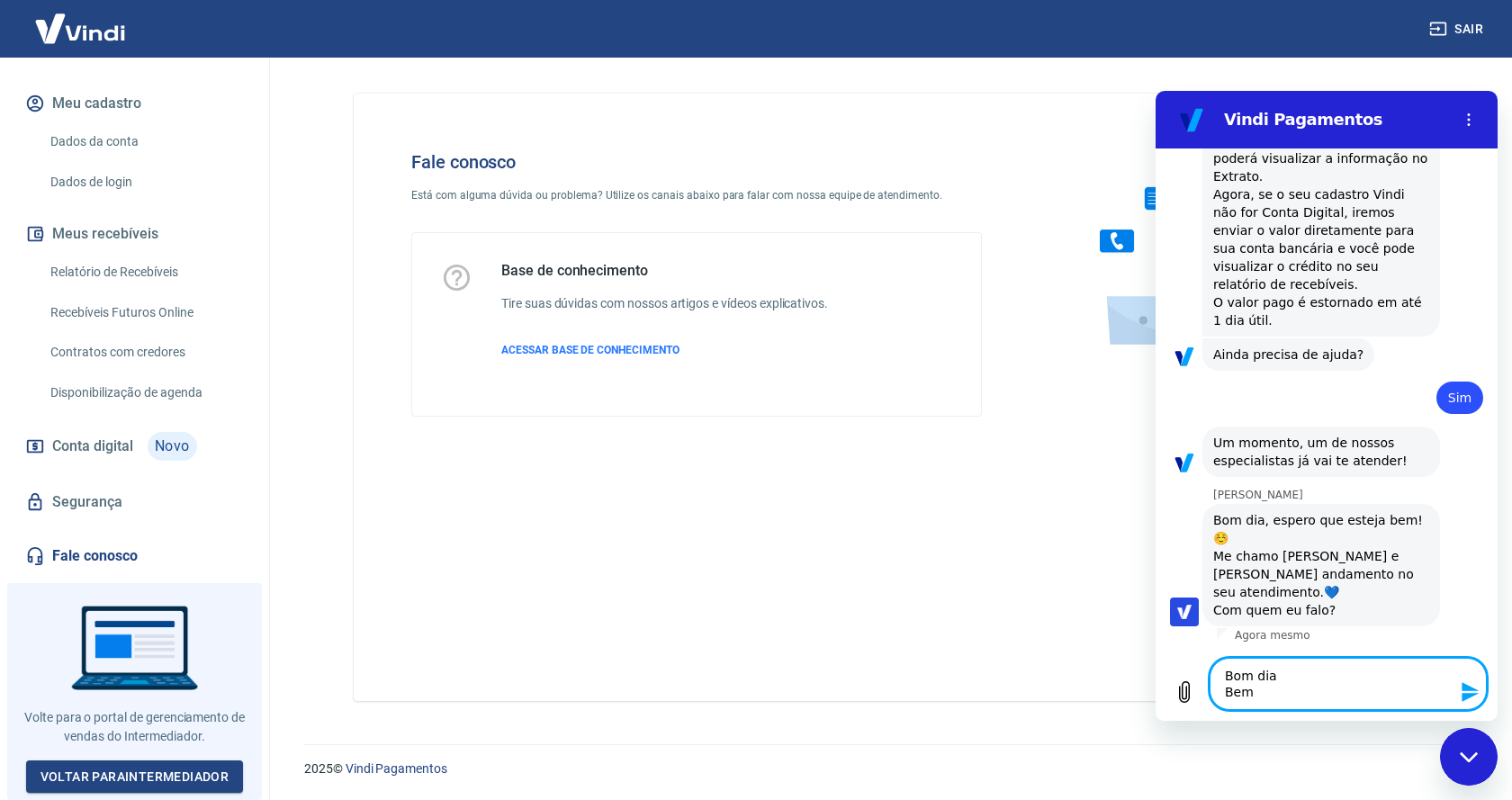
type textarea "x"
type textarea "Bom dia Bem e"
type textarea "x"
type textarea "Bom dia Bem e v"
type textarea "x"
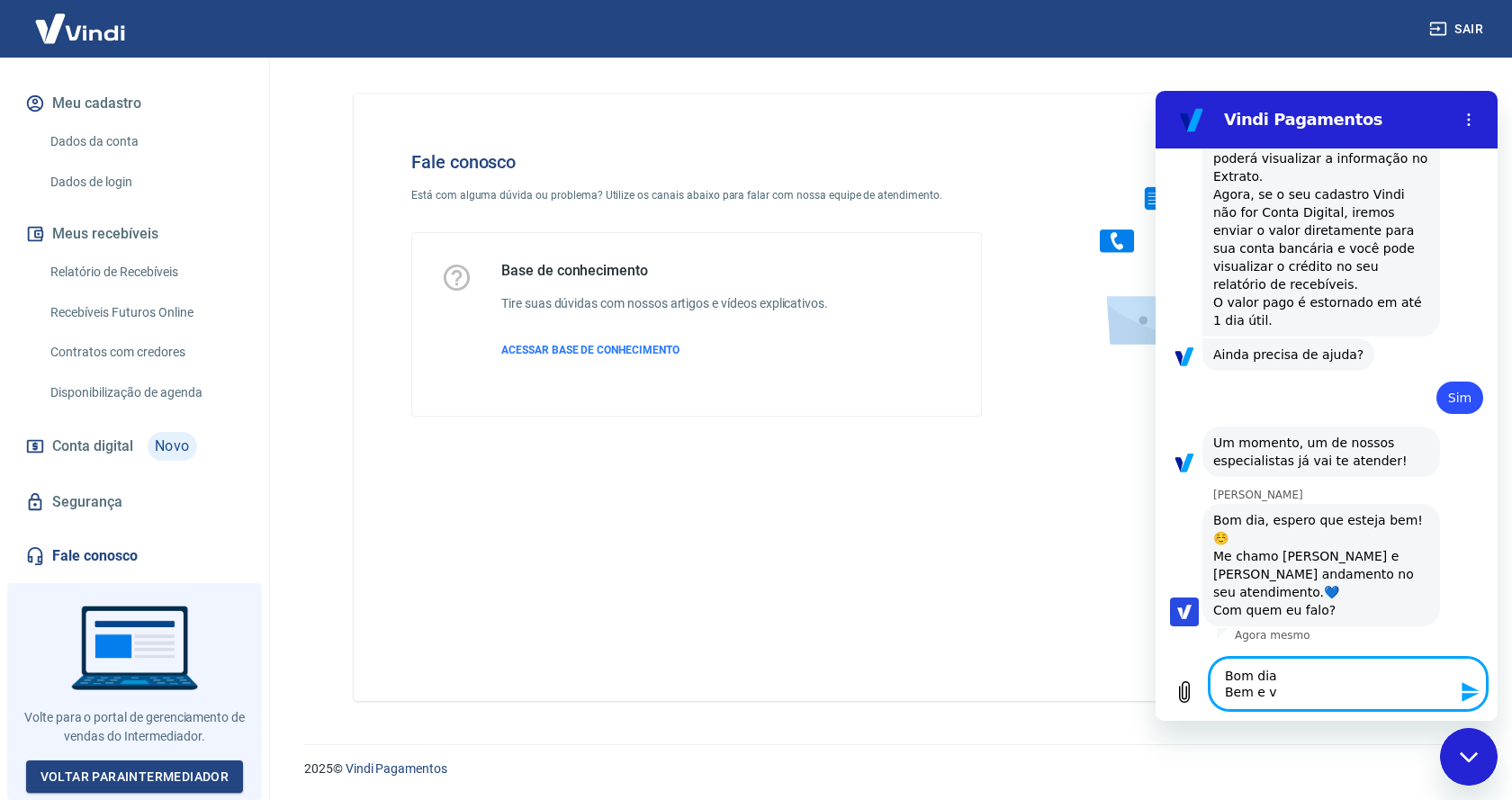
type textarea "Bom dia Bem e vc"
type textarea "x"
type textarea "Bom dia Bem e vc"
type textarea "x"
type textarea "Bom dia Bem e vc ?"
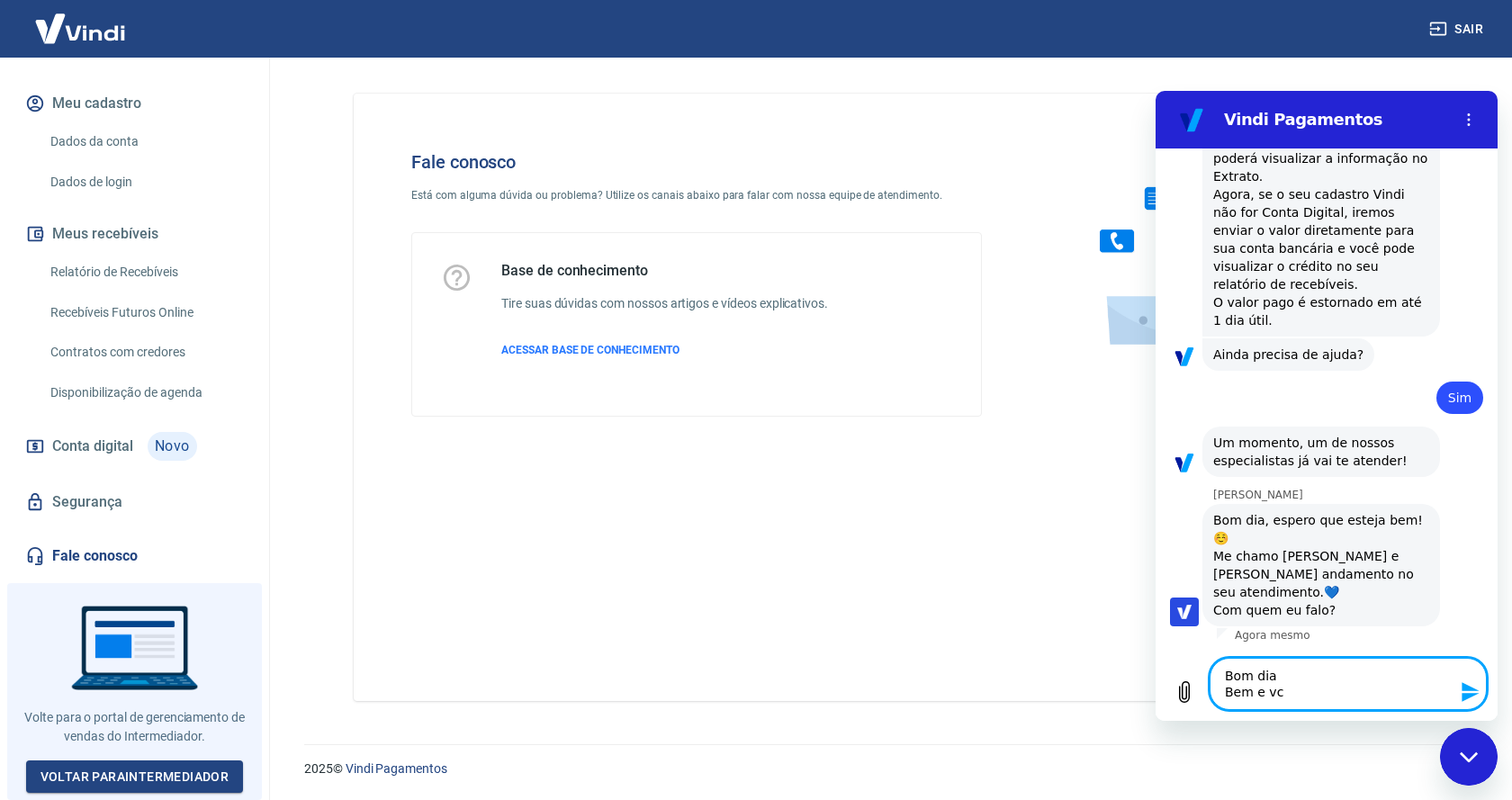
type textarea "x"
type textarea "Bom dia Bem e vc ?"
type textarea "x"
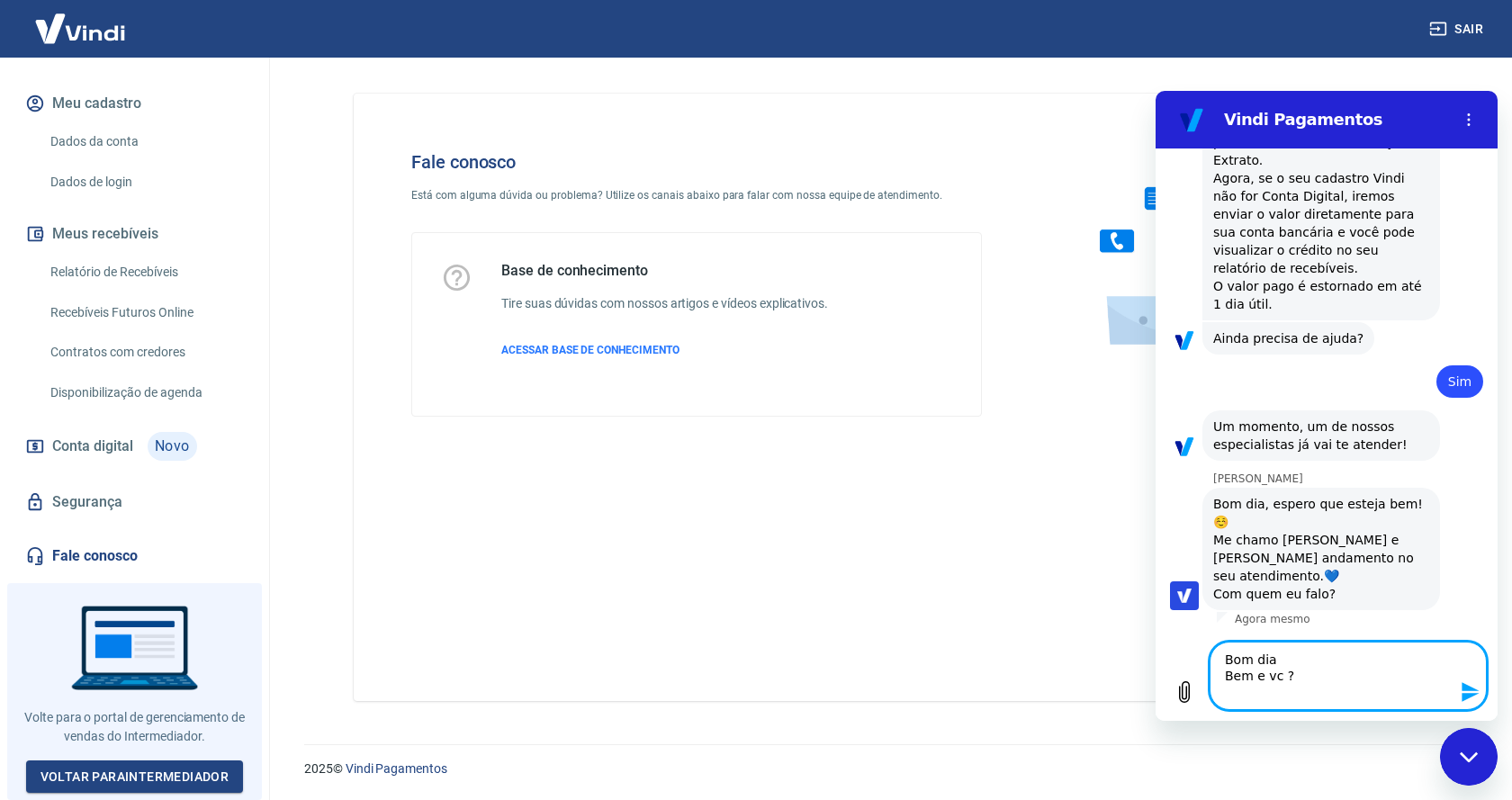
type textarea "Bom dia Bem e vc ? L"
type textarea "x"
type textarea "Bom dia Bem e vc ? Lu"
type textarea "x"
type textarea "Bom dia Bem e vc ? Luc"
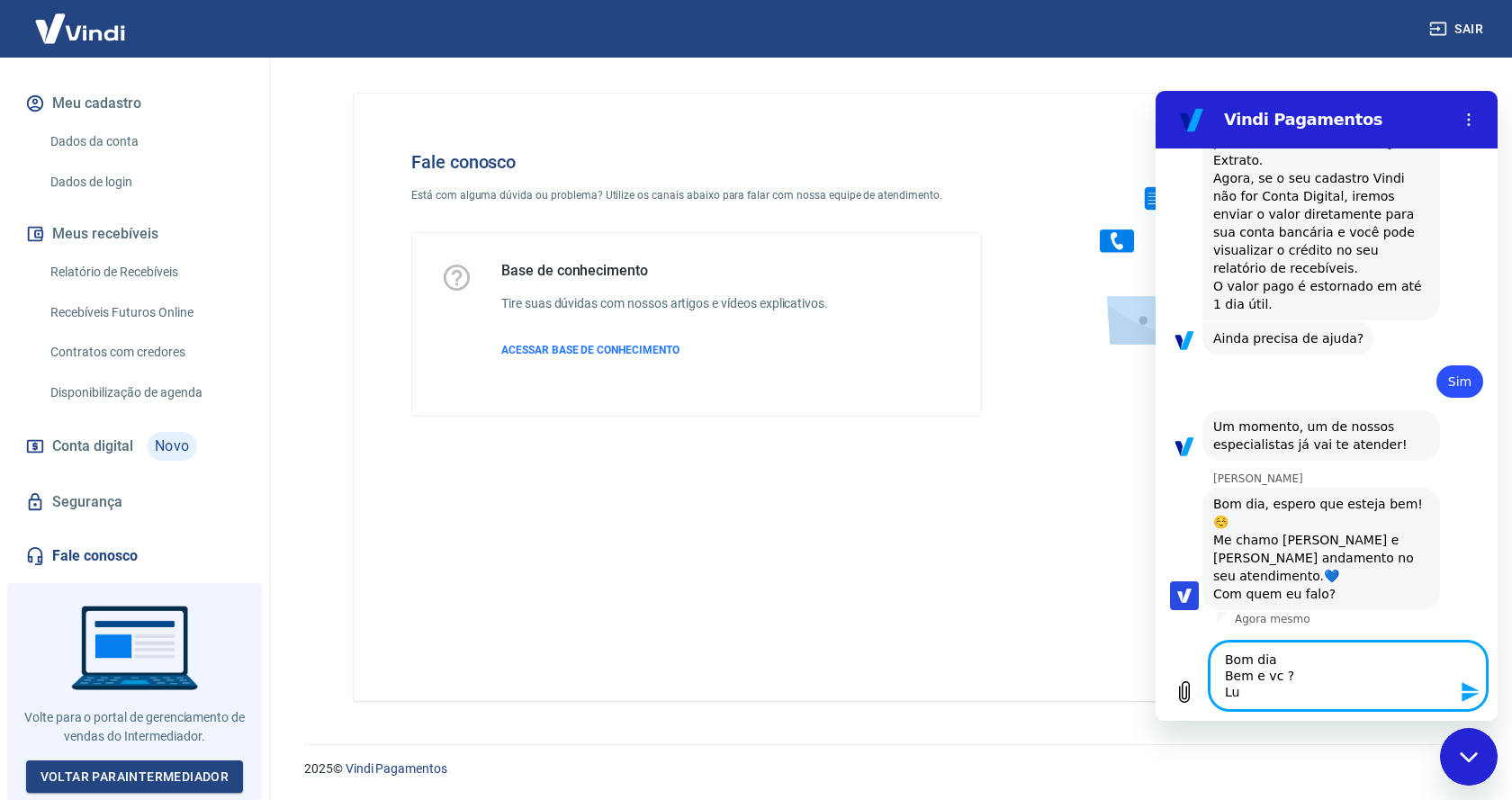
type textarea "x"
type textarea "Bom dia Bem e vc ? Luca"
type textarea "x"
type textarea "Bom dia Bem e vc ? Lucas"
type textarea "x"
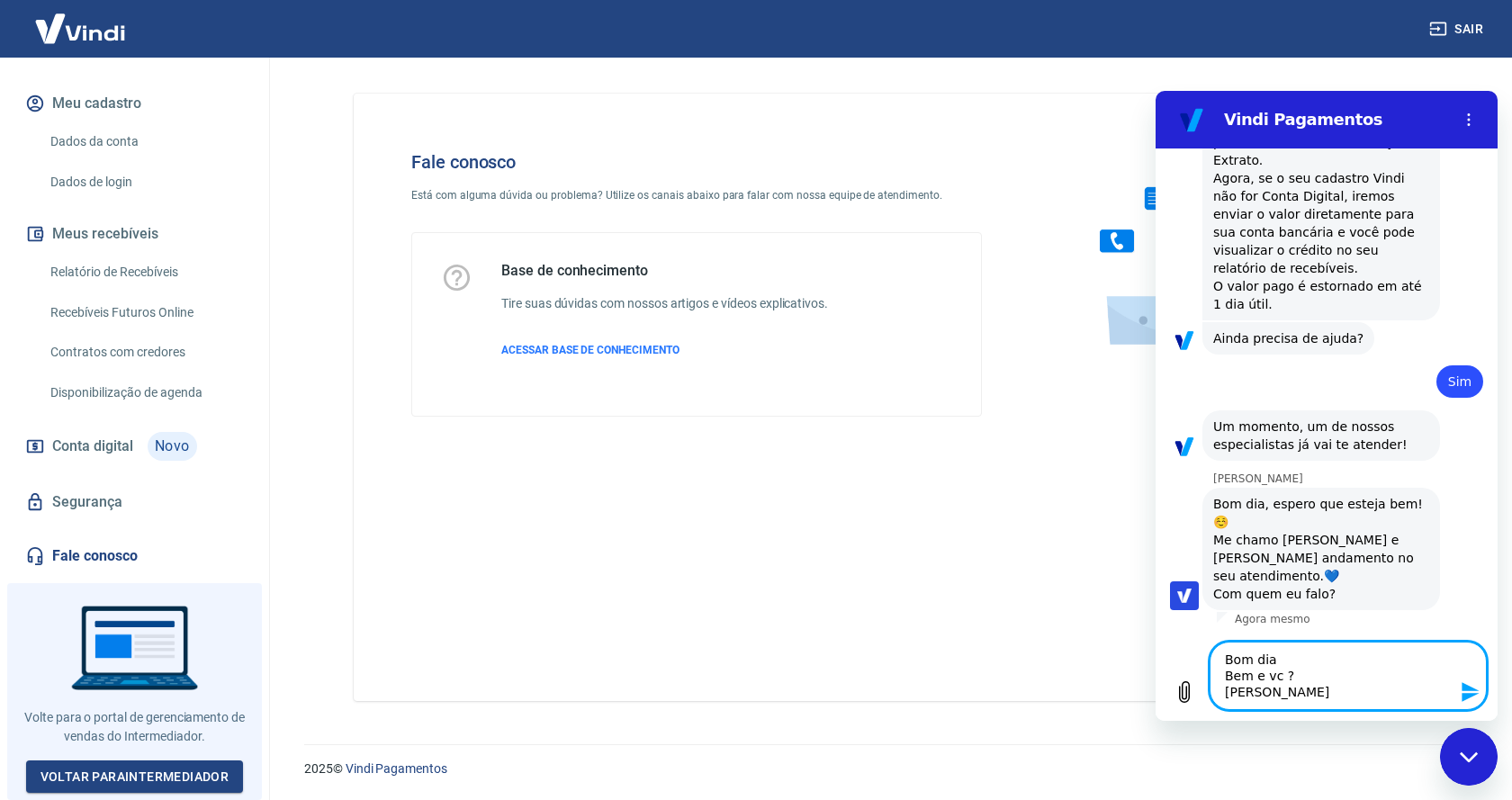
type textarea "Bom dia Bem e vc ? Lucas"
type textarea "x"
type textarea "Bom dia Bem e vc ? Lucas N"
type textarea "x"
type textarea "Bom dia Bem e vc ? Lucas NA"
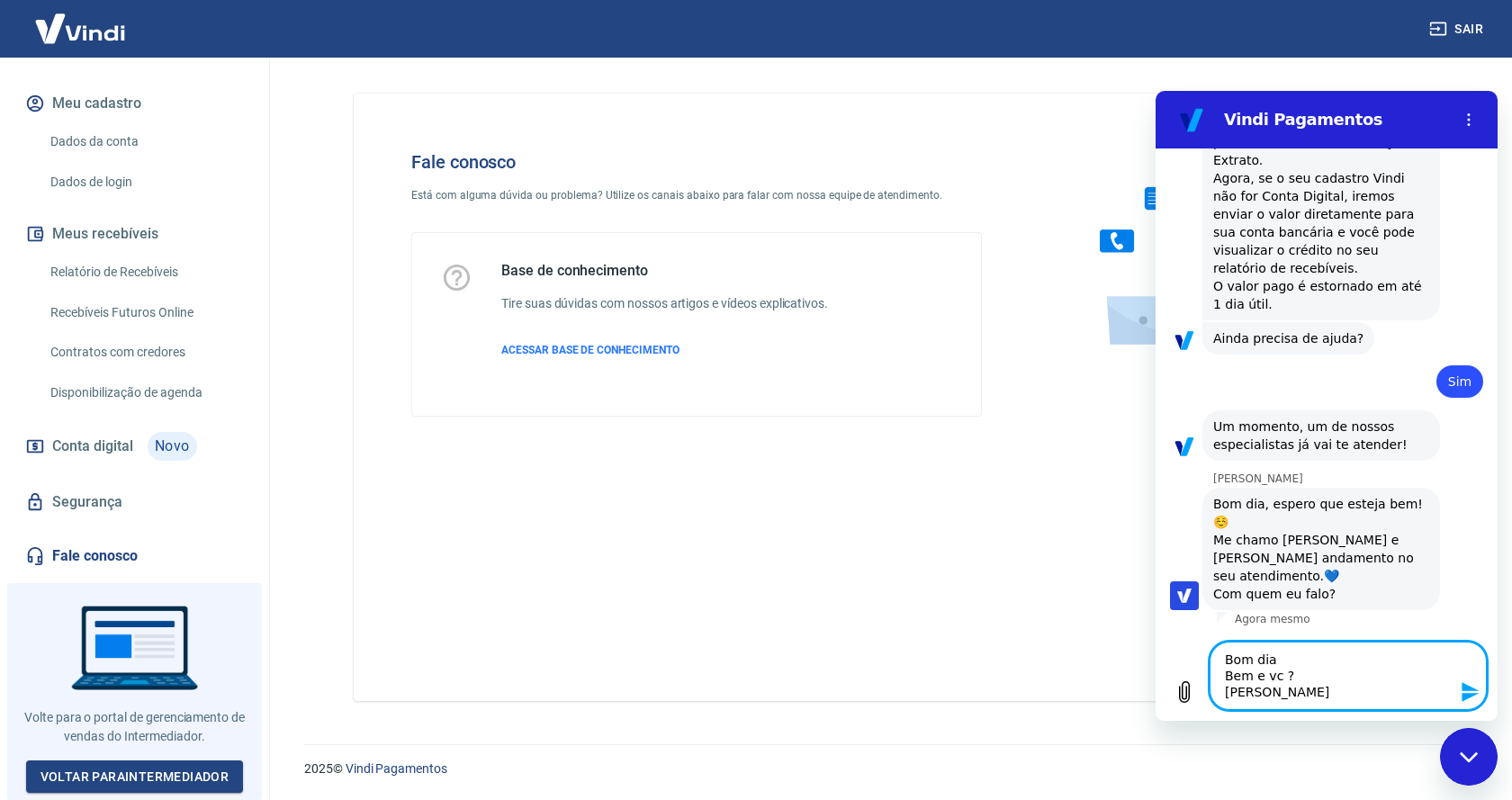
type textarea "x"
type textarea "Bom dia Bem e vc ? Lucas NAr"
type textarea "x"
type textarea "Bom dia Bem e vc ? Lucas NArv"
type textarea "x"
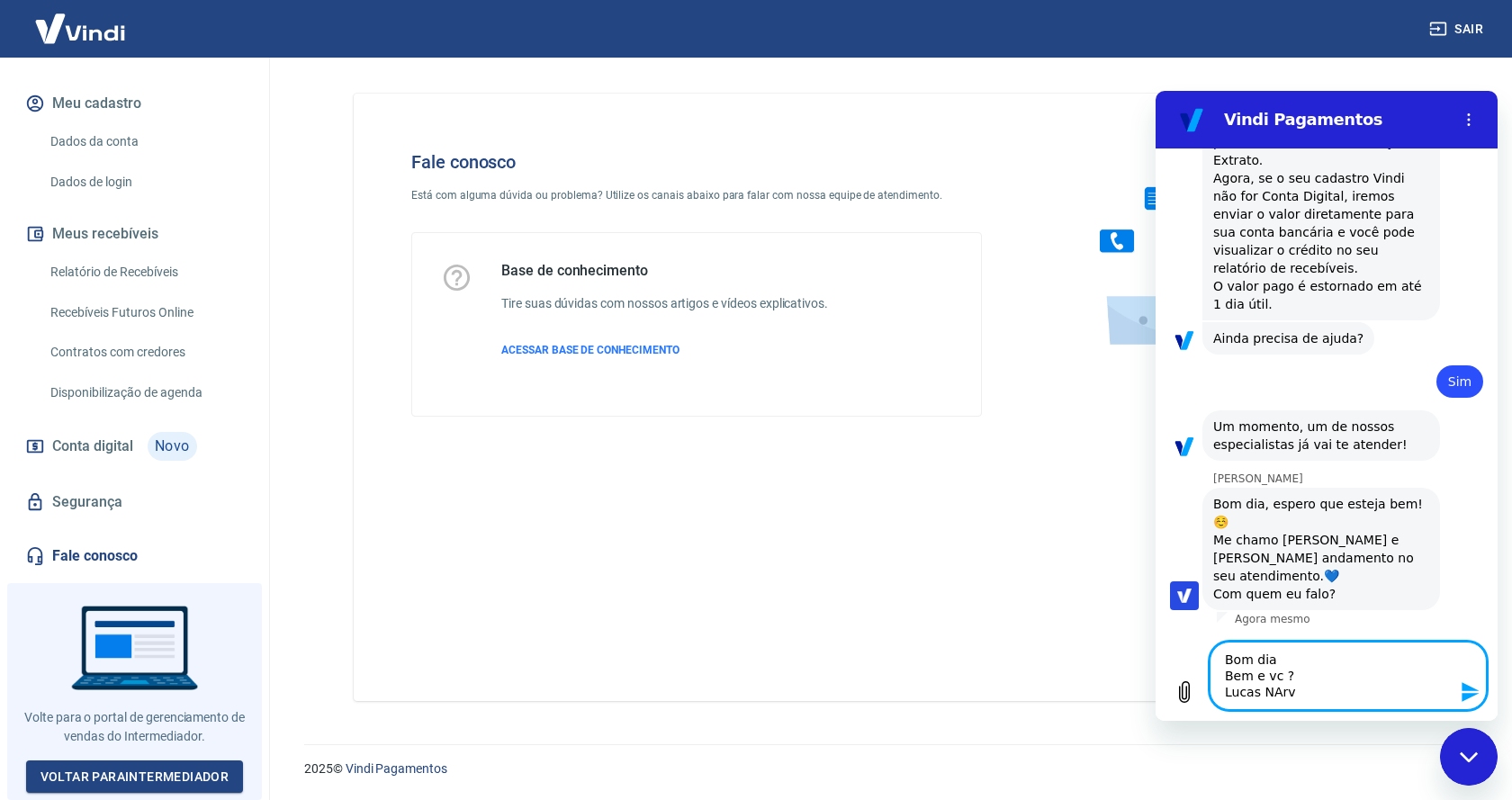
type textarea "Bom dia Bem e vc ? Lucas NArva"
type textarea "x"
type textarea "Bom dia Bem e vc ? Lucas NArvae"
type textarea "x"
type textarea "Bom dia Bem e vc ? Lucas NArvaes"
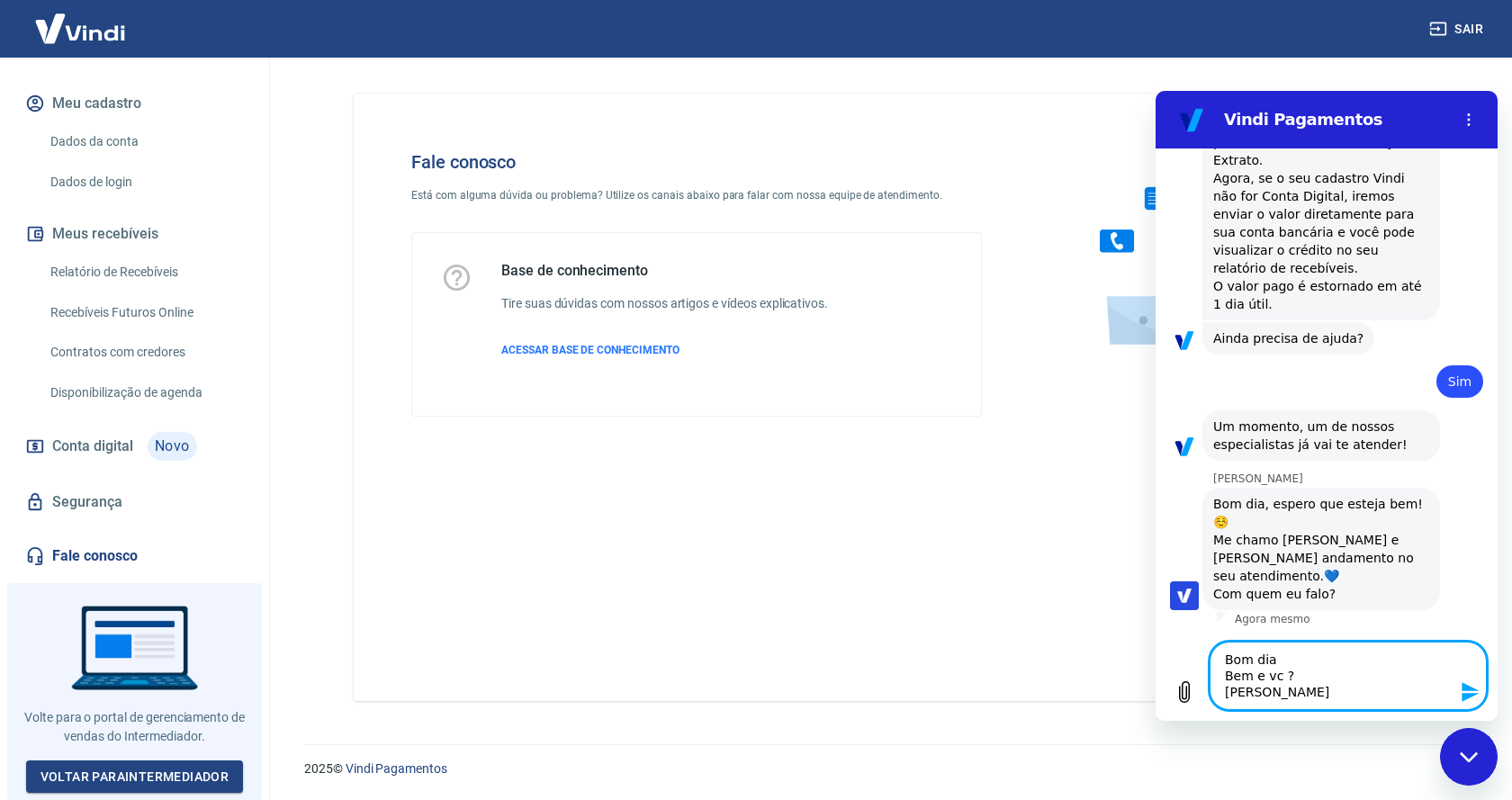
type textarea "x"
type textarea "Bom dia Bem e vc ? Lucas NArvae"
type textarea "x"
type textarea "Bom dia Bem e vc ? Lucas NArva"
type textarea "x"
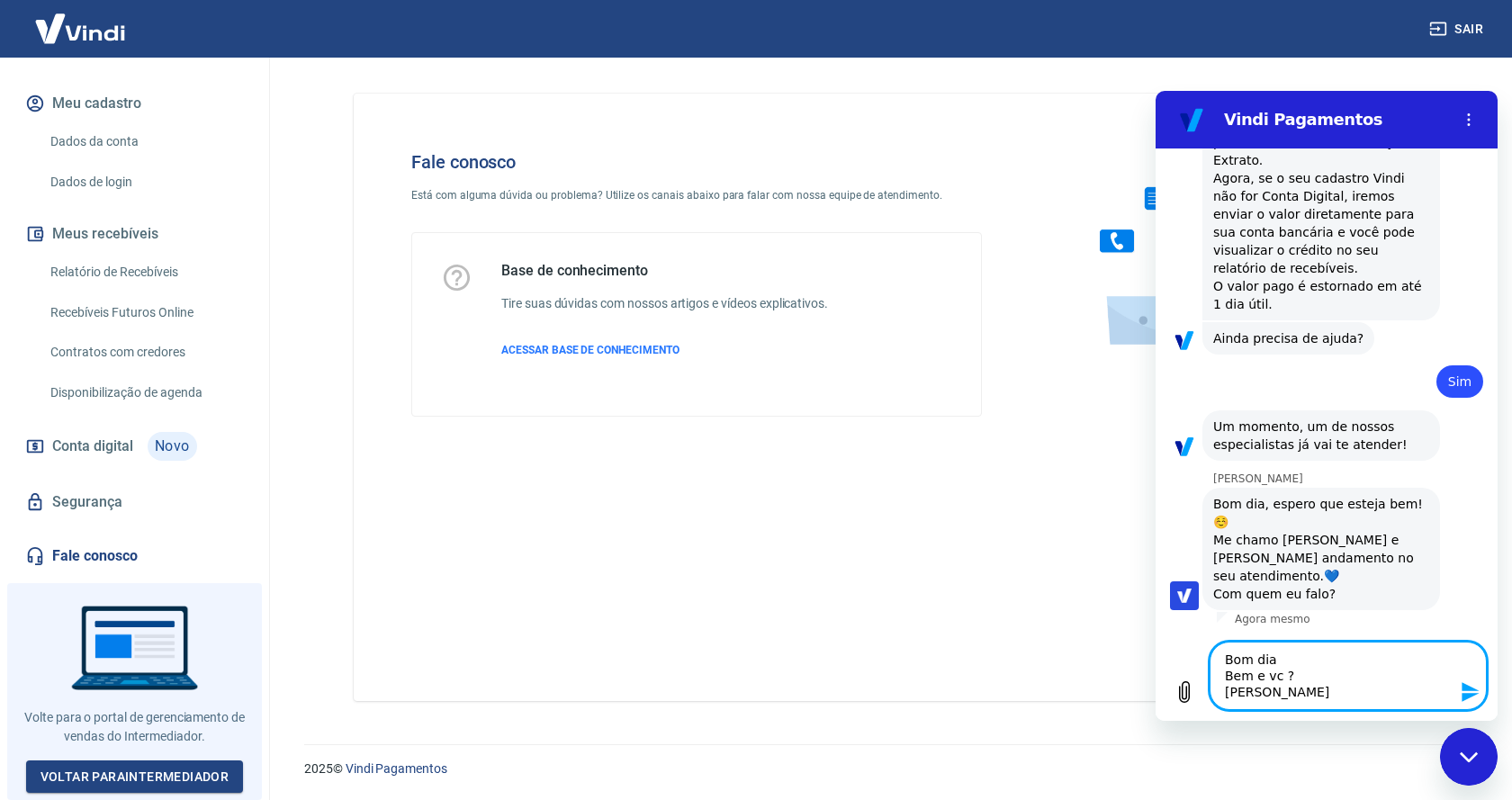
type textarea "Bom dia Bem e vc ? Lucas NArv"
type textarea "x"
type textarea "Bom dia Bem e vc ? Lucas NAr"
type textarea "x"
type textarea "Bom dia Bem e vc ? Lucas NA"
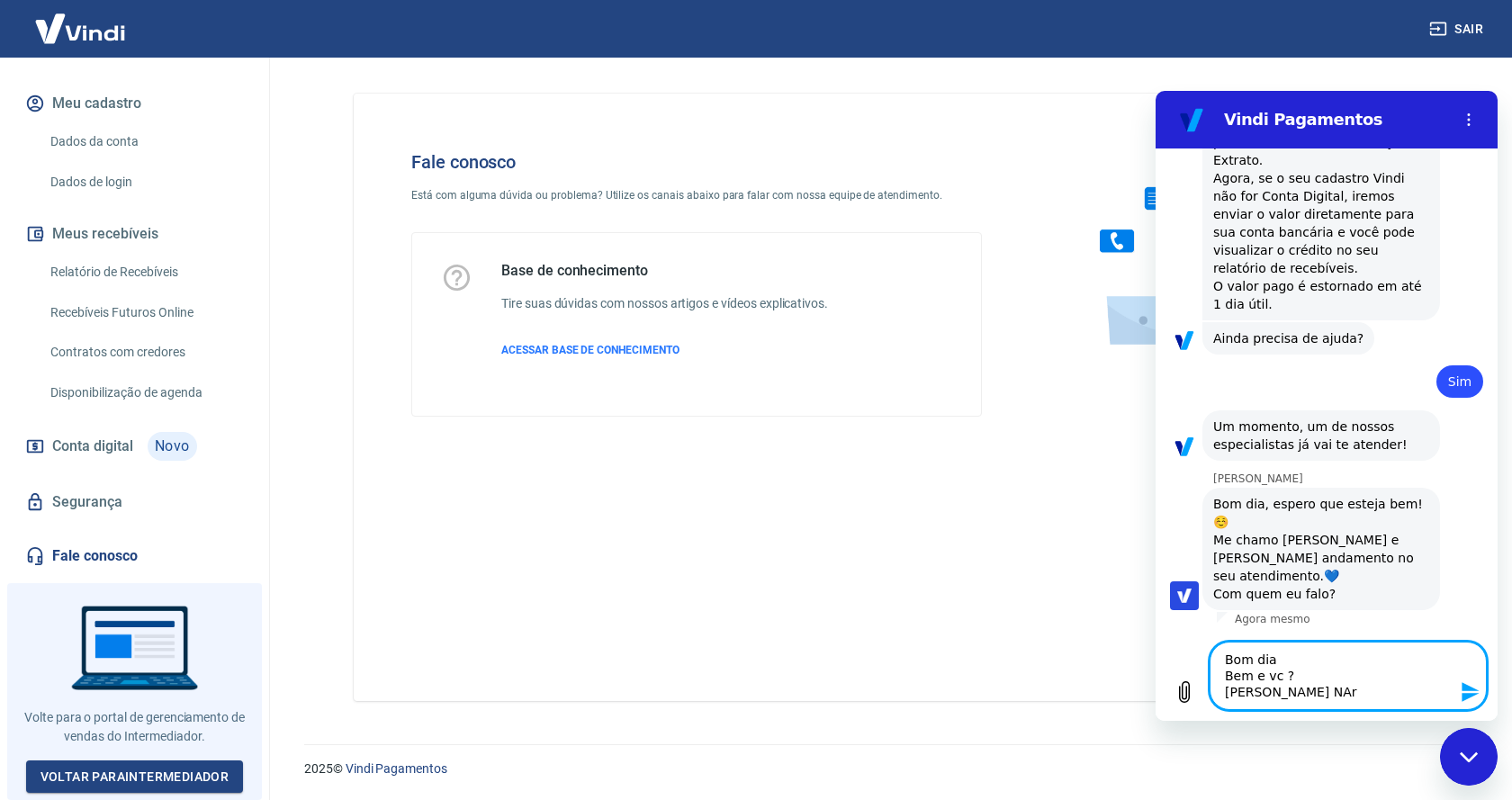
type textarea "x"
type textarea "Bom dia Bem e vc ? Lucas N"
type textarea "x"
type textarea "Bom dia Bem e vc ? Lucas"
type textarea "x"
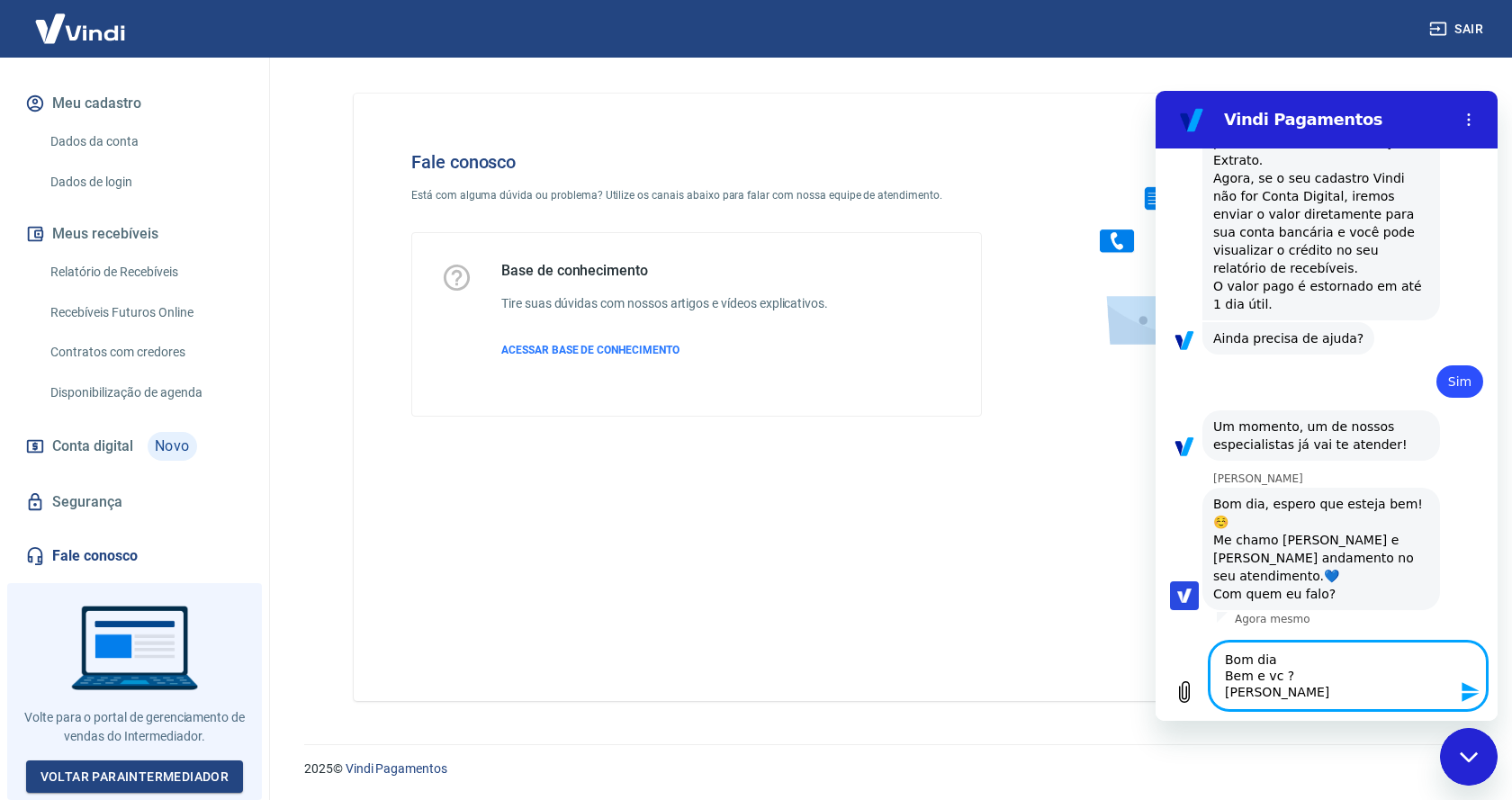
type textarea "Bom dia Bem e vc ? Lucas"
type textarea "x"
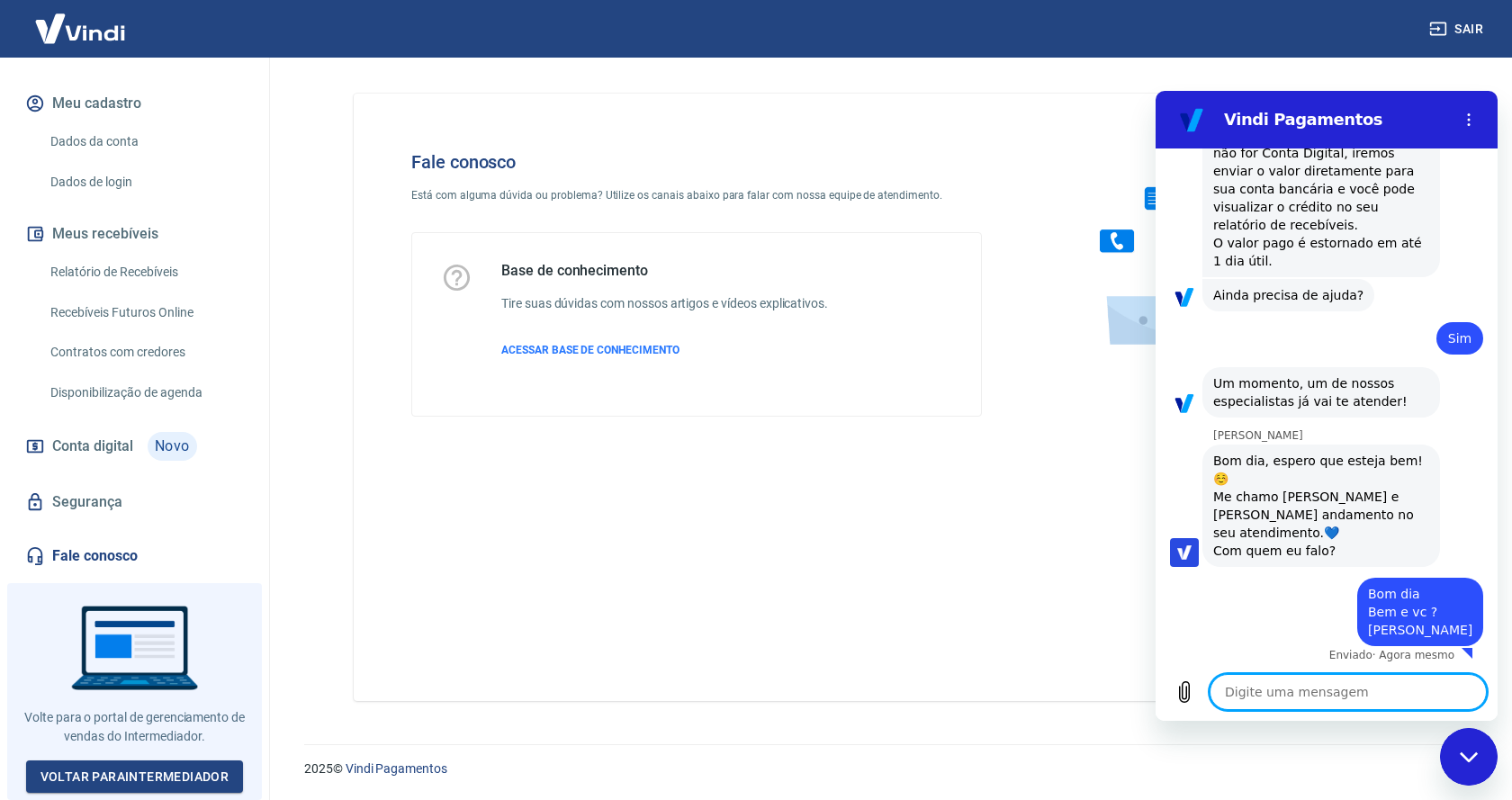
scroll to position [1108, 0]
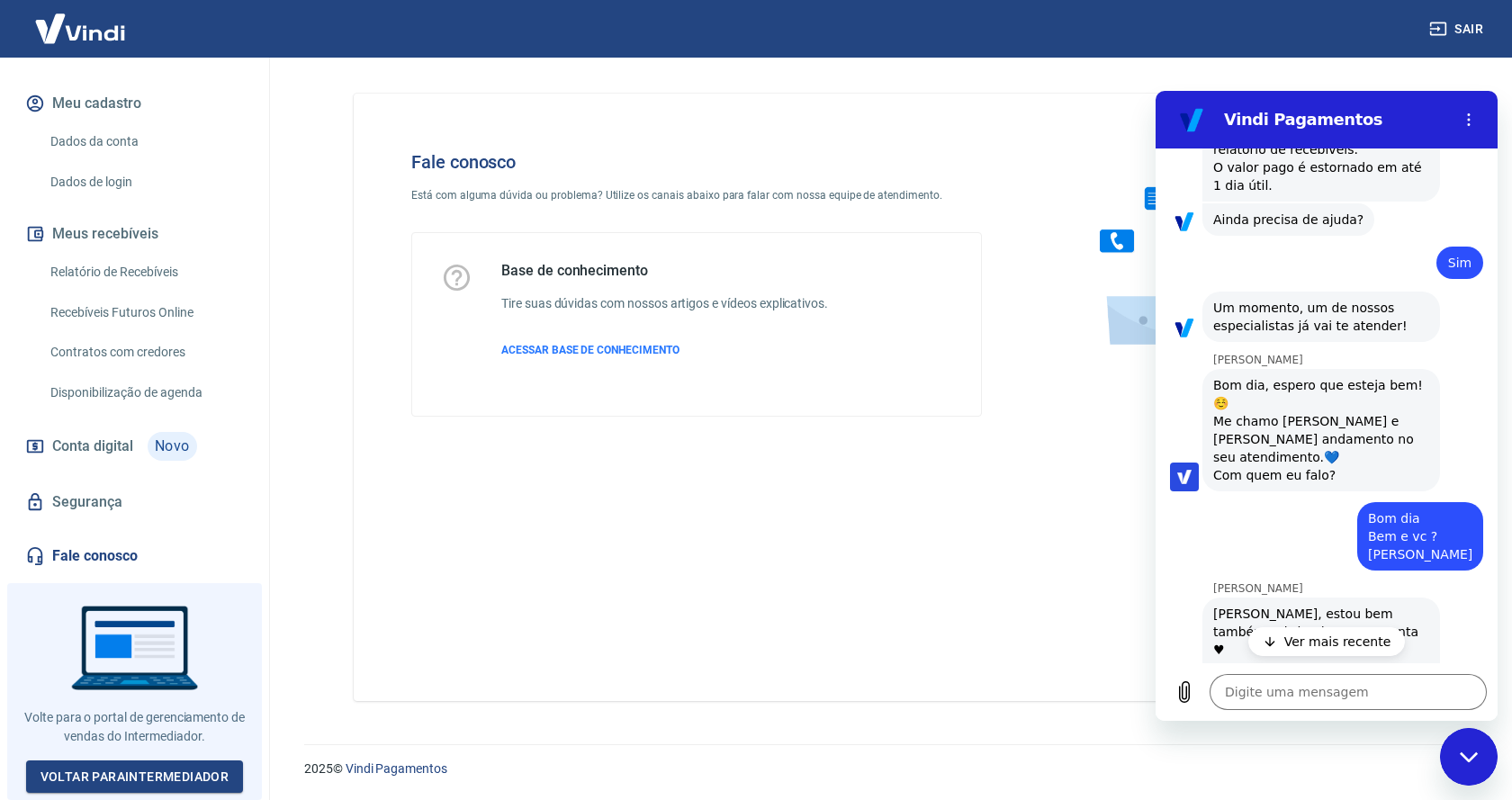
type textarea "x"
